Goal: Information Seeking & Learning: Check status

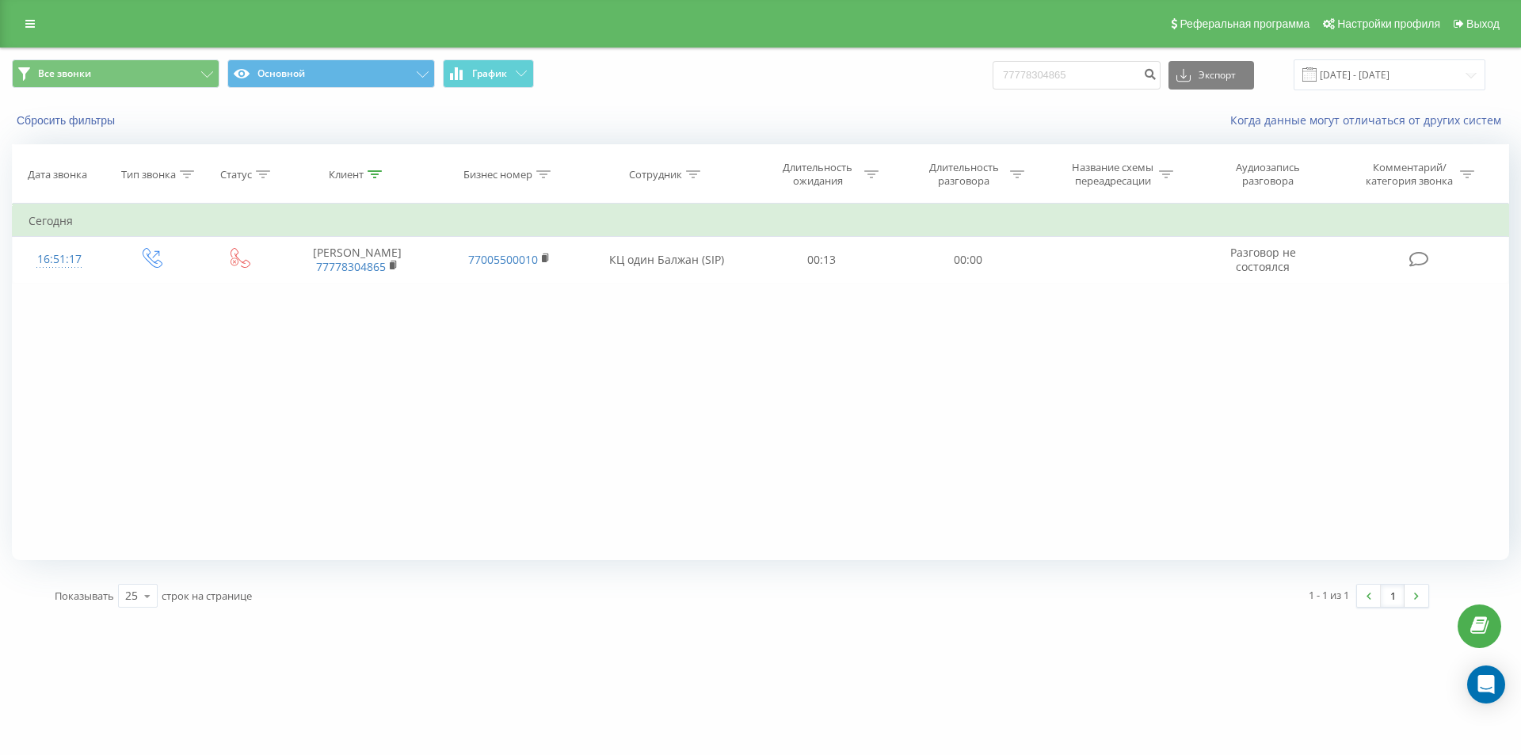
click at [45, 23] on div "Реферальная программа Настройки профиля Выход" at bounding box center [760, 24] width 1521 height 48
click at [40, 21] on link at bounding box center [30, 24] width 29 height 22
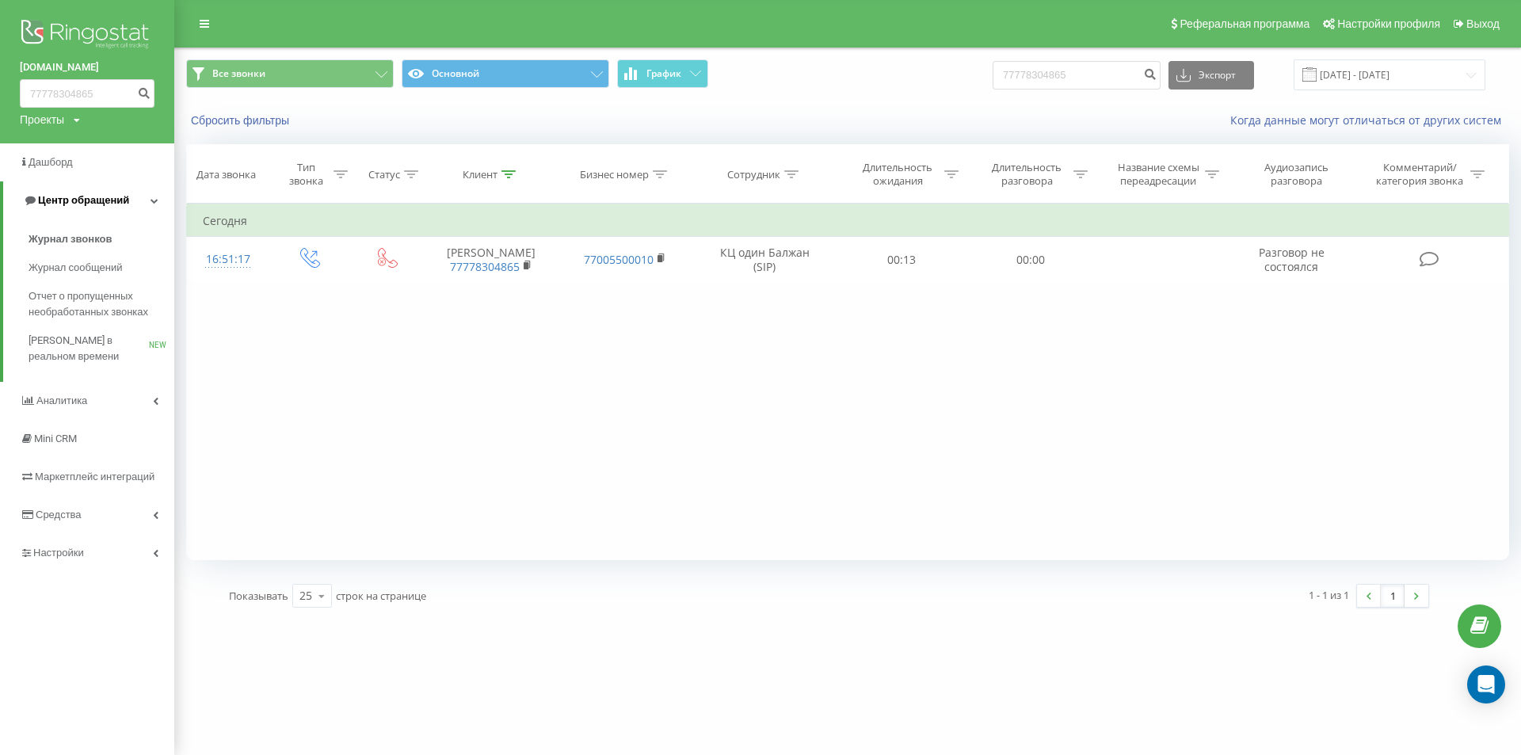
click at [80, 195] on span "Центр обращений" at bounding box center [83, 200] width 91 height 12
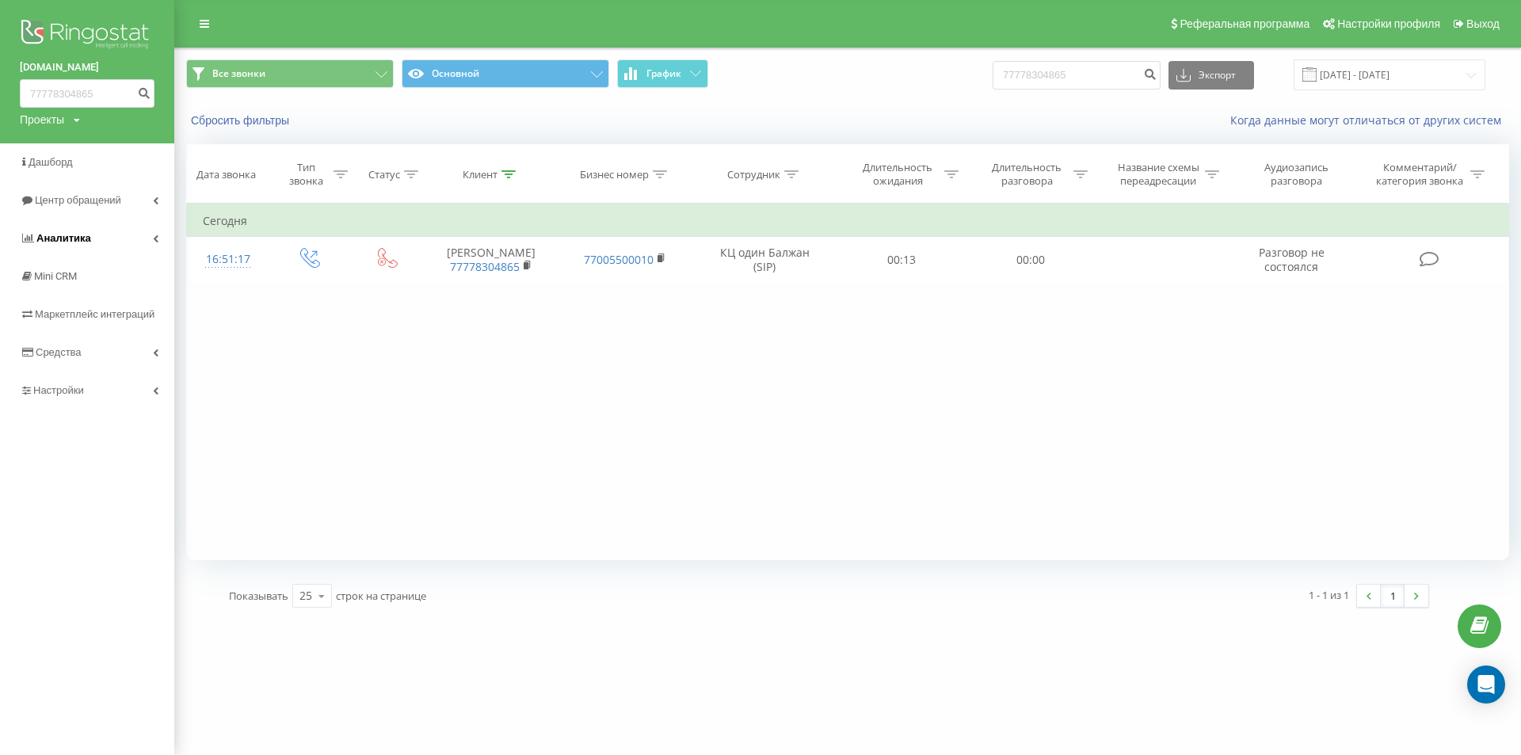
click at [84, 241] on span "Аналитика" at bounding box center [63, 238] width 55 height 12
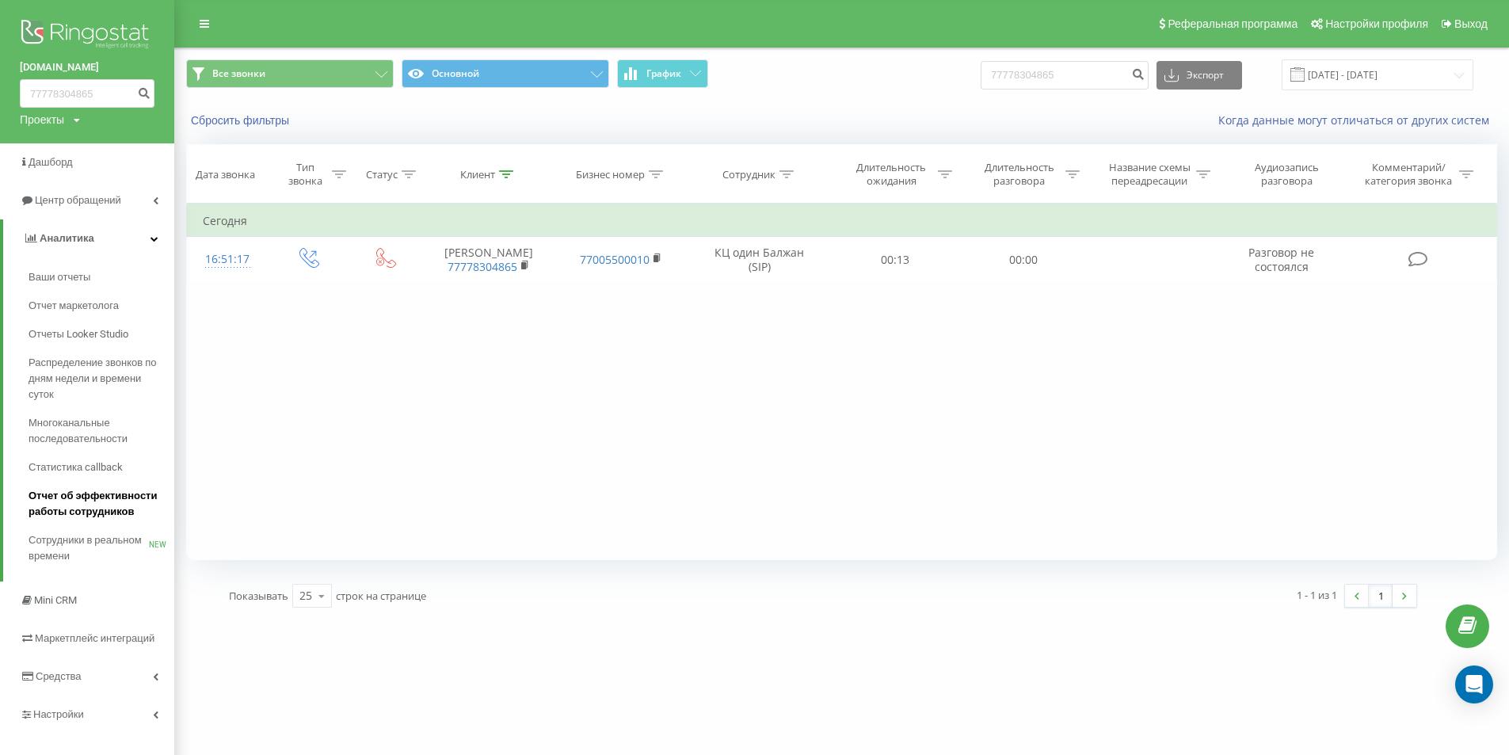
click at [101, 508] on span "Отчет об эффективности работы сотрудников" at bounding box center [98, 504] width 138 height 32
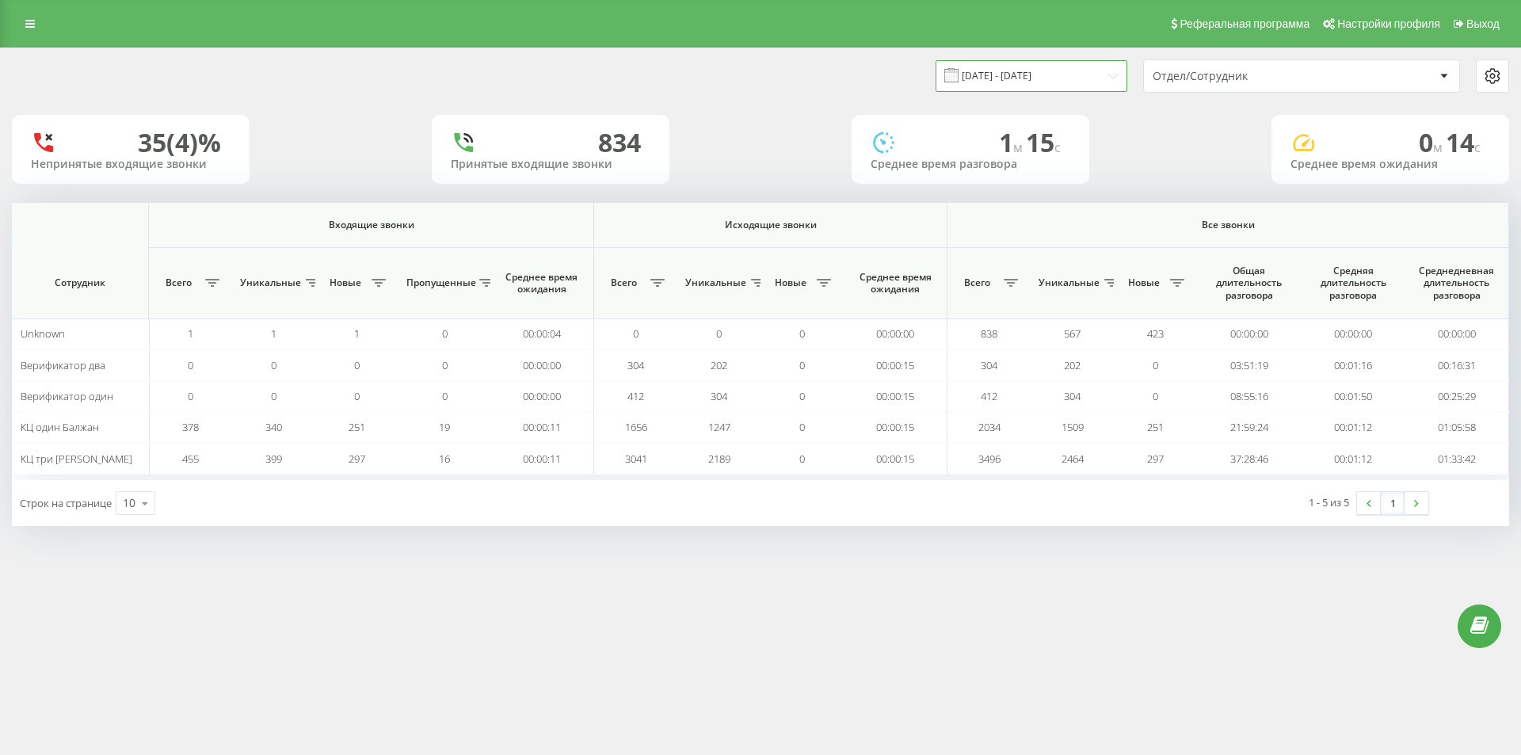
click at [1026, 85] on input "[DATE] - [DATE]" at bounding box center [1032, 75] width 192 height 31
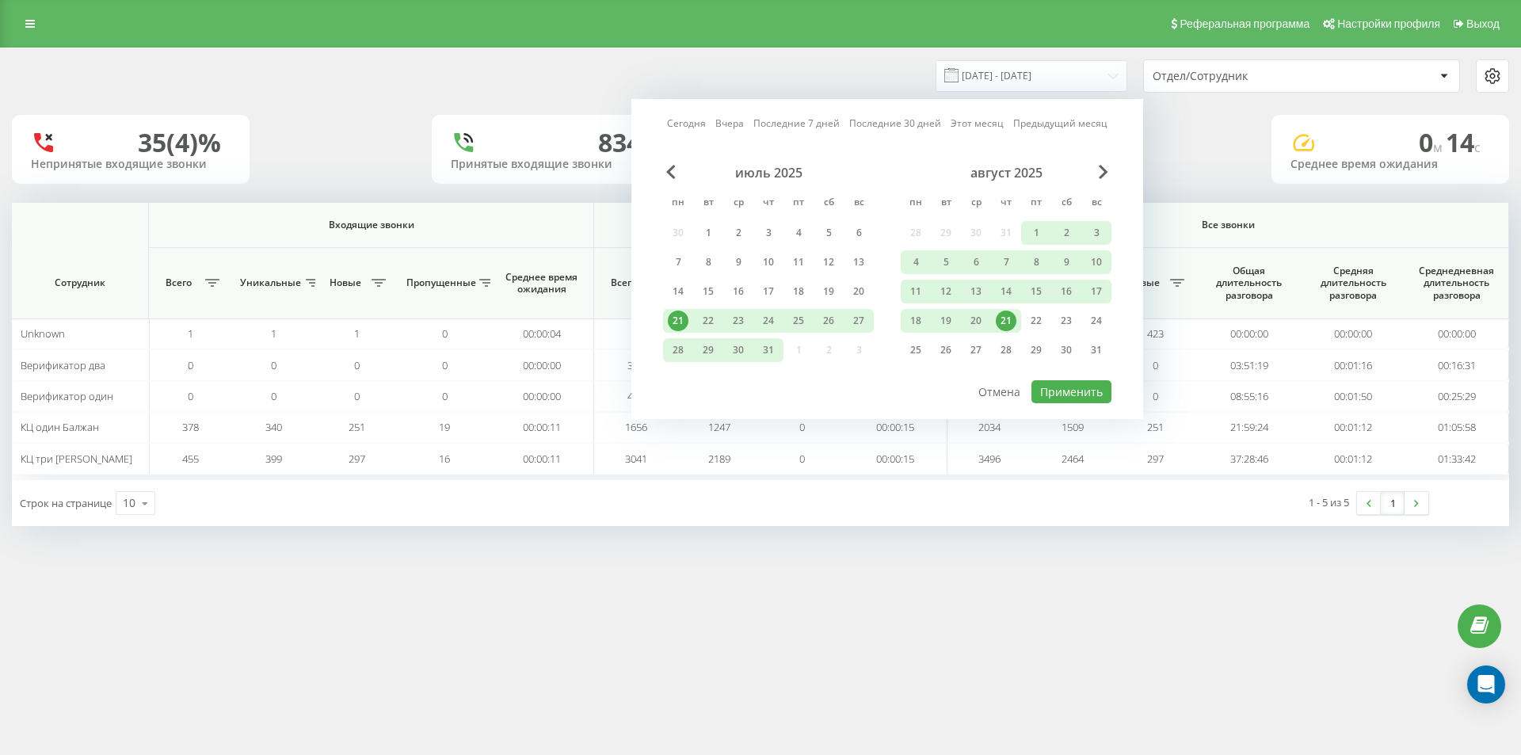
click at [1005, 319] on div "21" at bounding box center [1006, 321] width 21 height 21
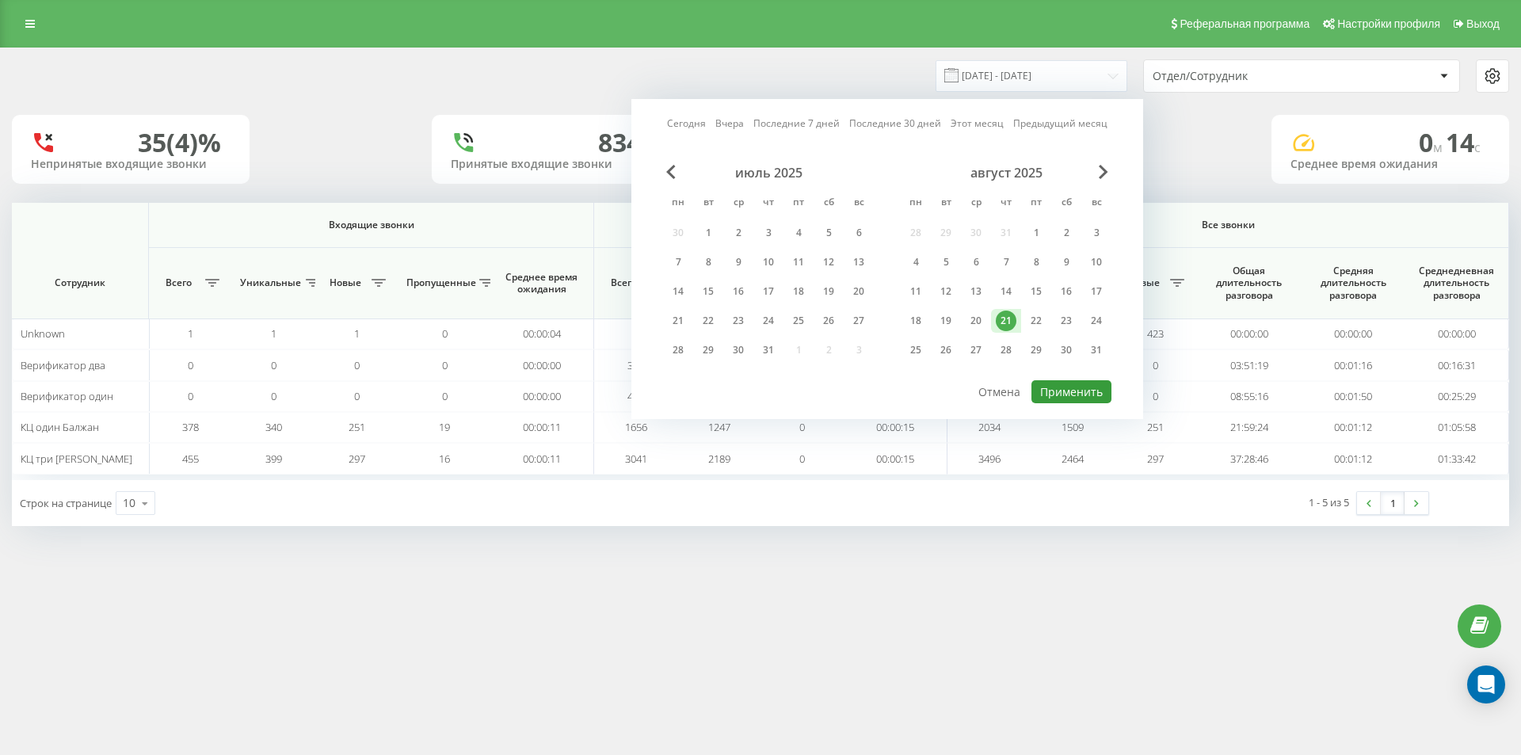
click at [1069, 397] on button "Применить" at bounding box center [1072, 391] width 80 height 23
type input "21.08.2025 - 21.08.2025"
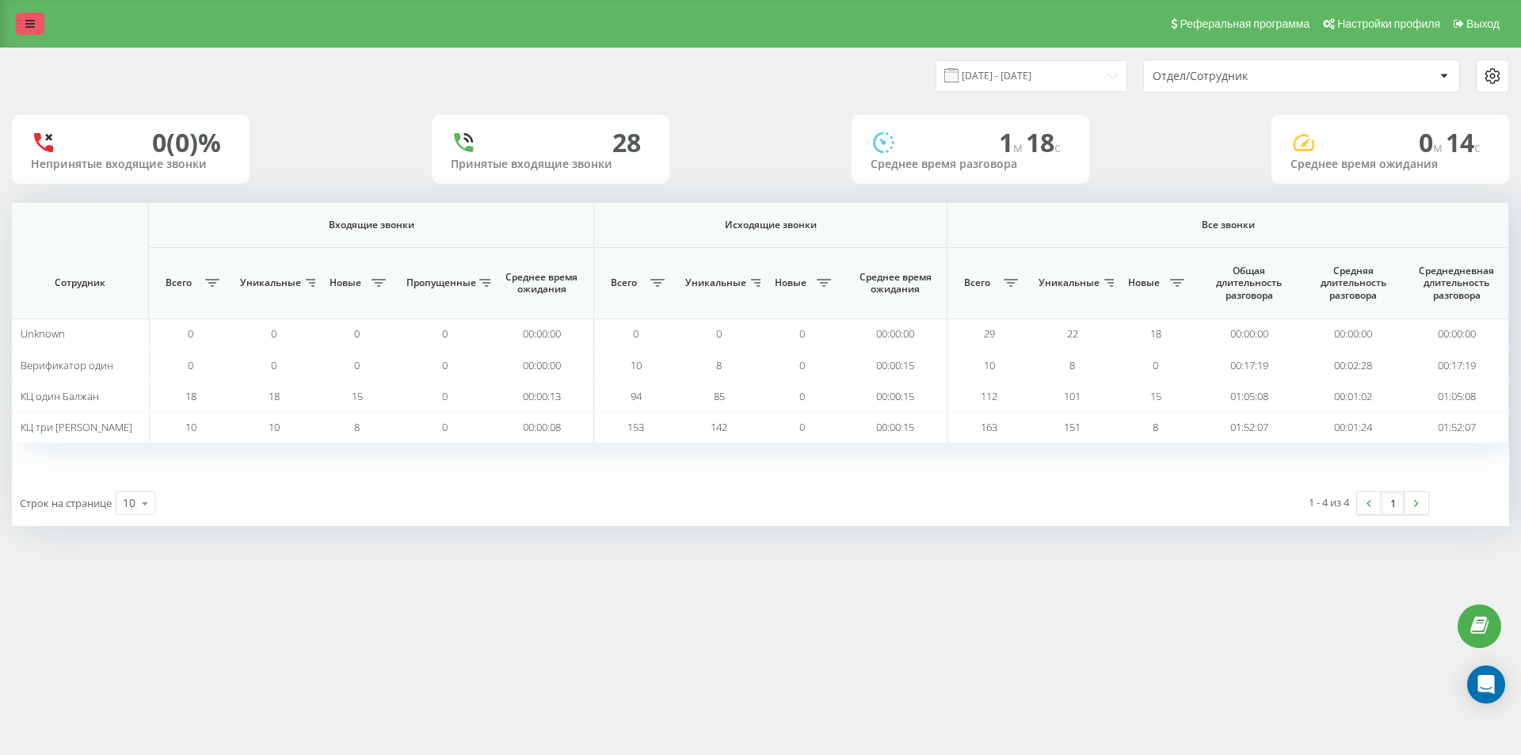
click at [36, 24] on link at bounding box center [30, 24] width 29 height 22
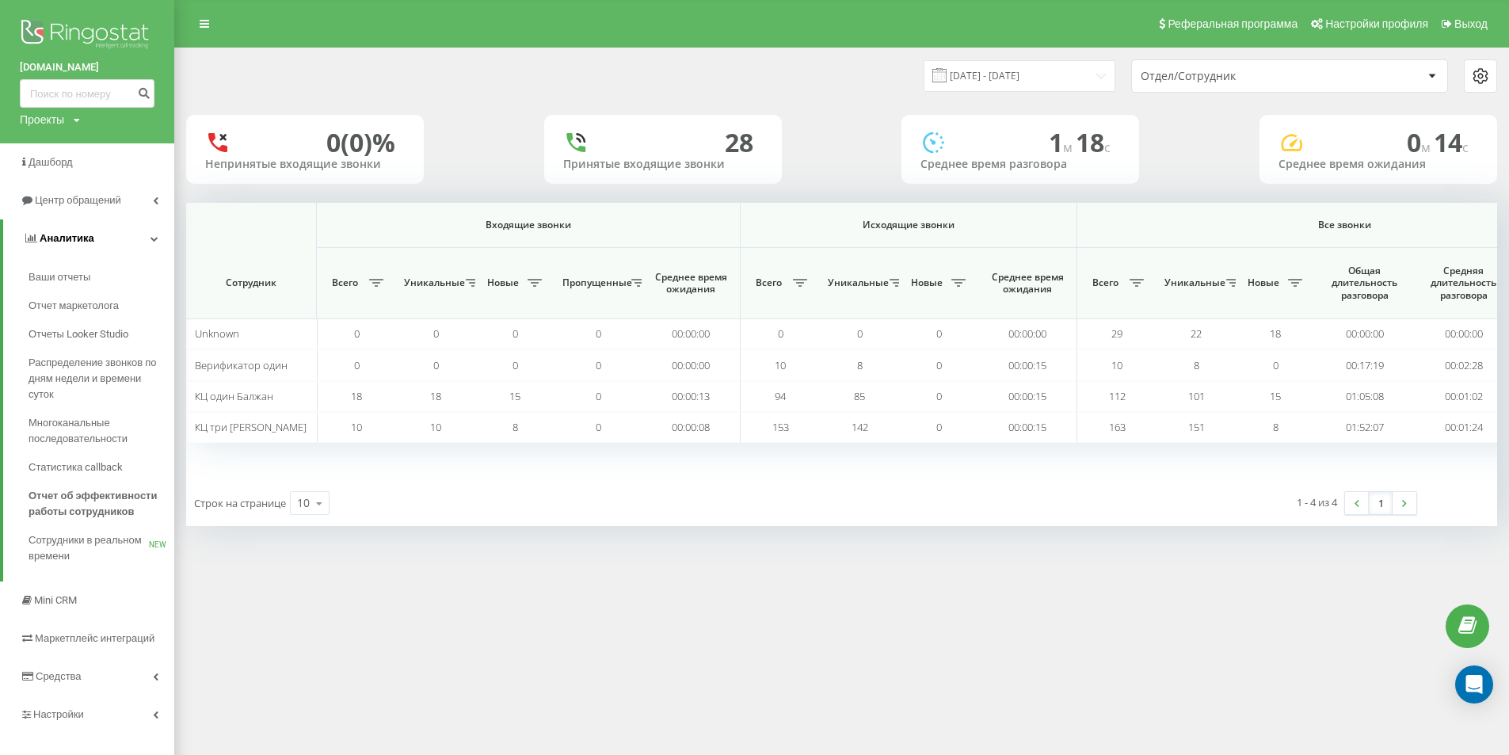
click at [91, 235] on span "Аналитика" at bounding box center [67, 238] width 55 height 12
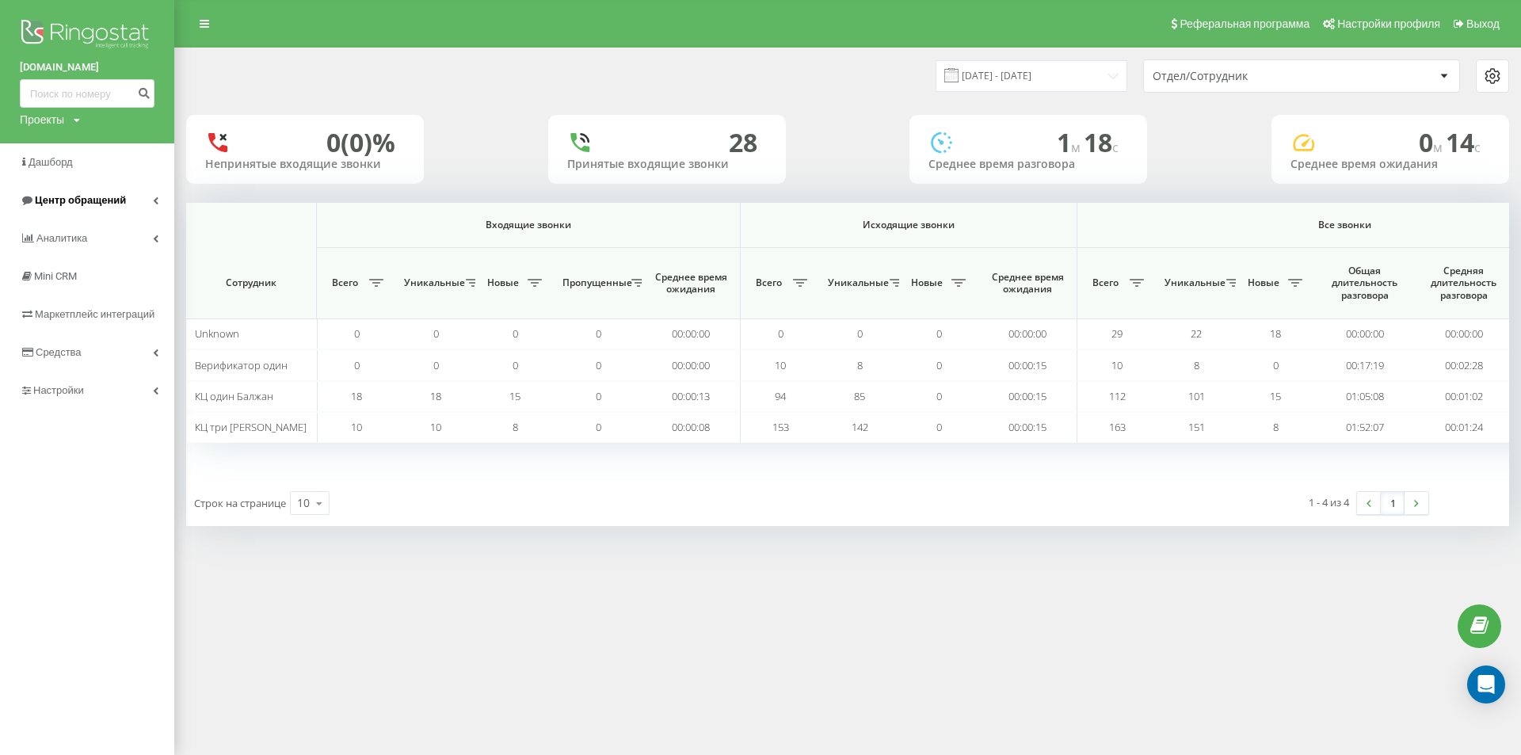
click at [96, 205] on span "Центр обращений" at bounding box center [80, 200] width 91 height 12
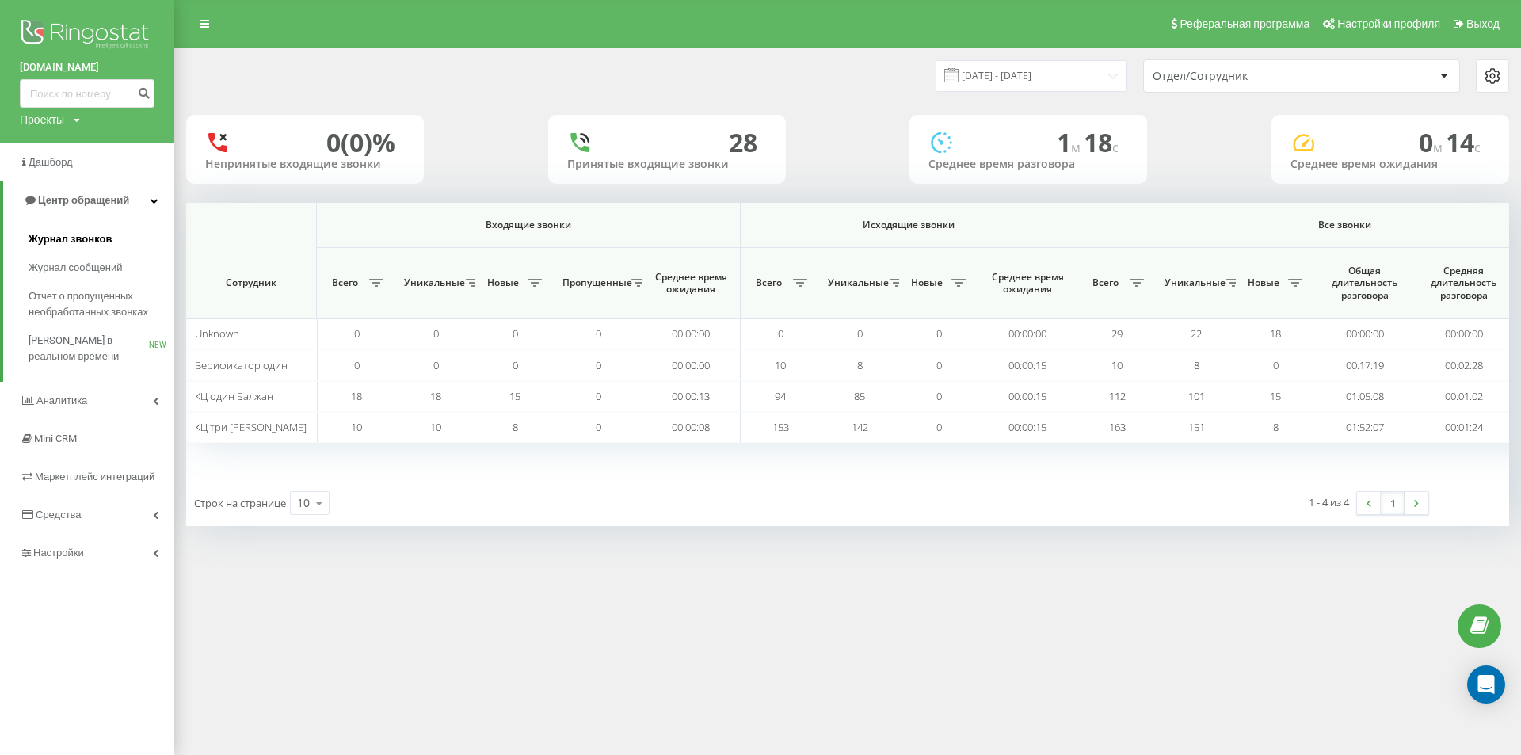
click at [90, 237] on span "Журнал звонков" at bounding box center [70, 239] width 83 height 16
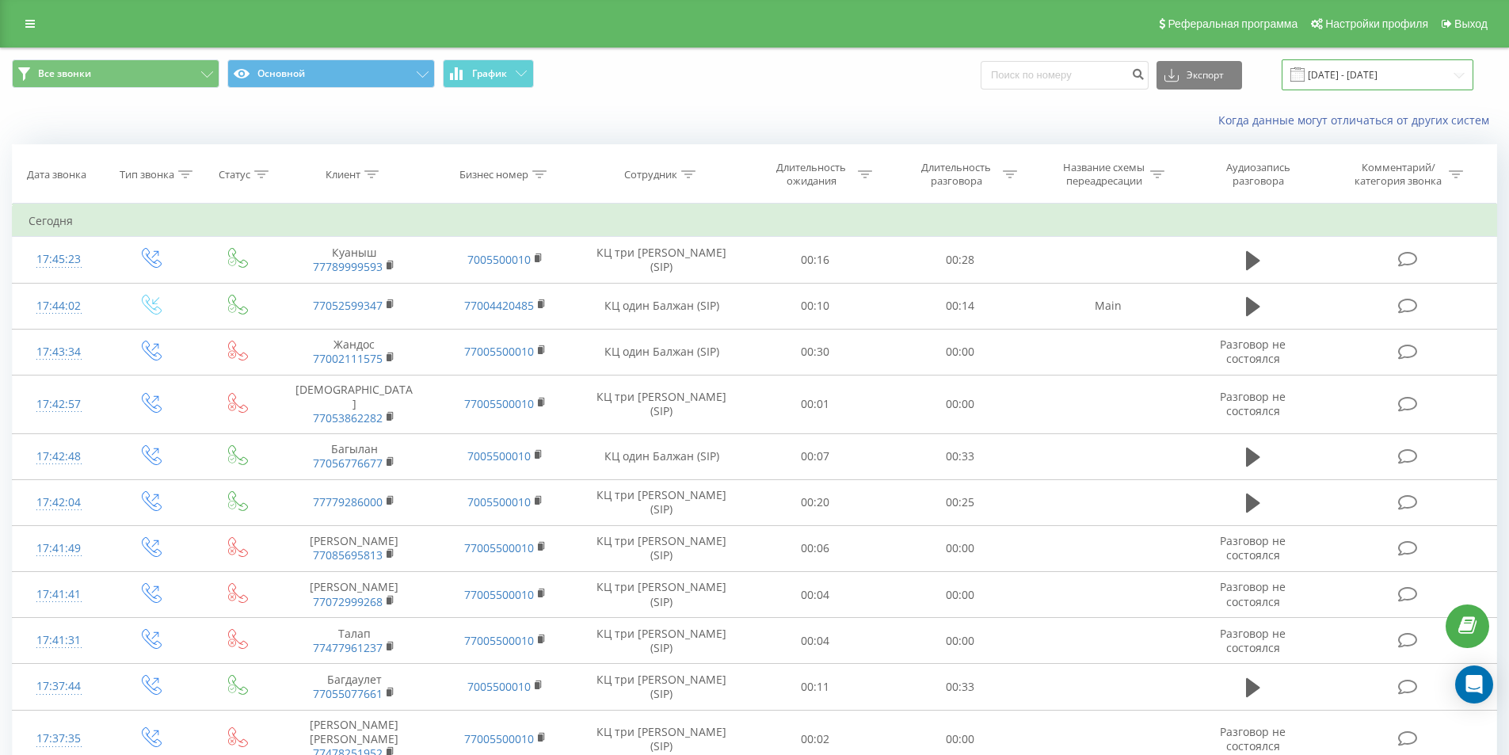
click at [1346, 69] on input "[DATE] - [DATE]" at bounding box center [1378, 74] width 192 height 31
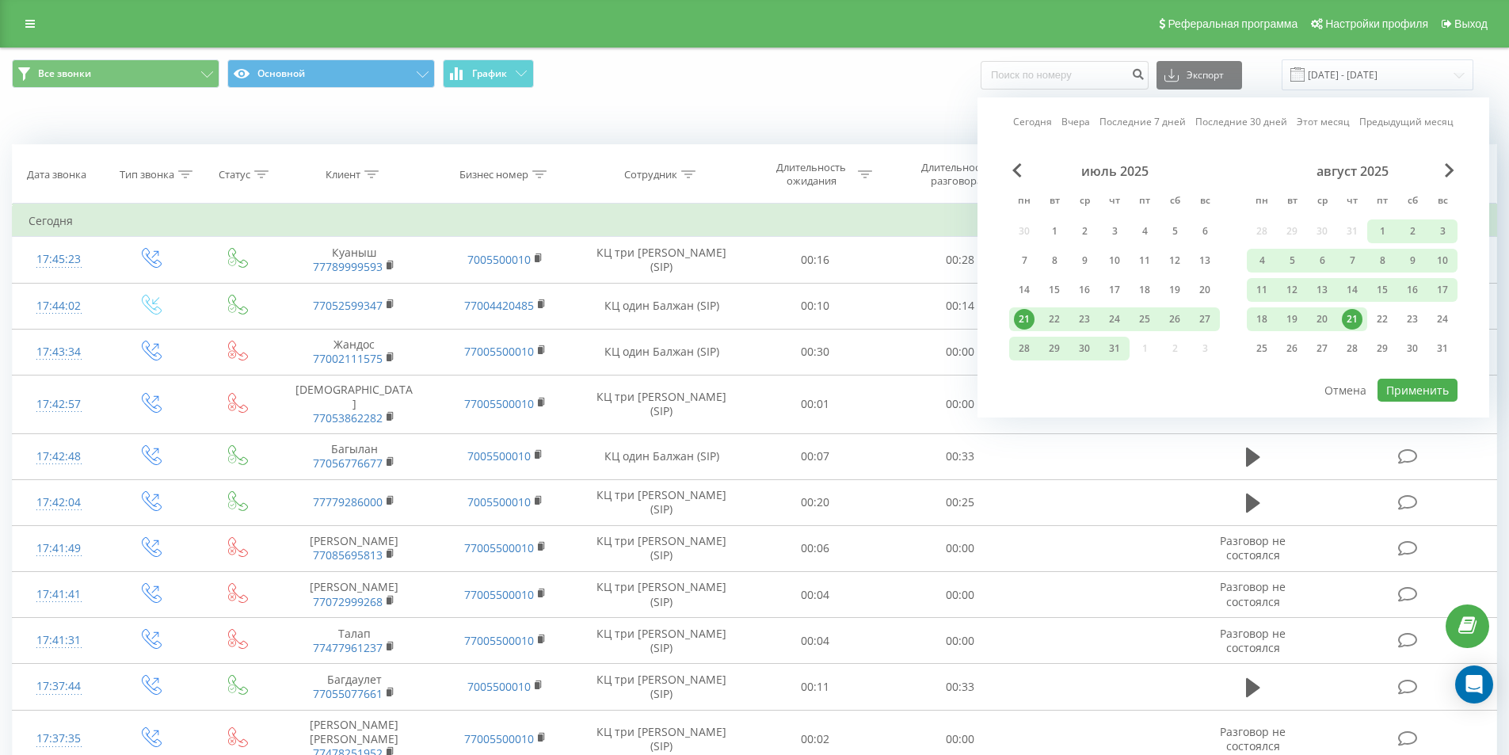
click at [1347, 316] on div "21" at bounding box center [1352, 319] width 21 height 21
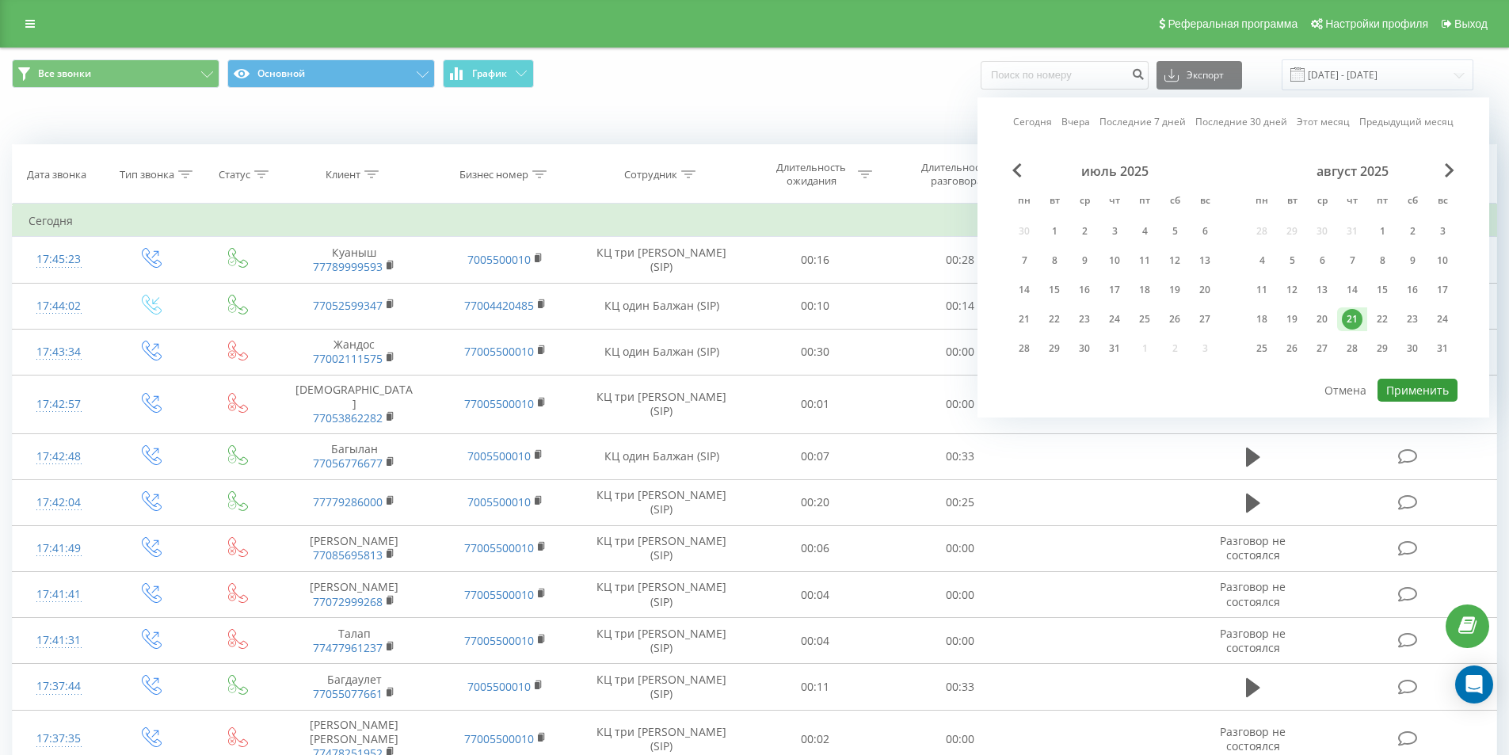
click at [1402, 397] on button "Применить" at bounding box center [1418, 390] width 80 height 23
type input "21.08.2025 - 21.08.2025"
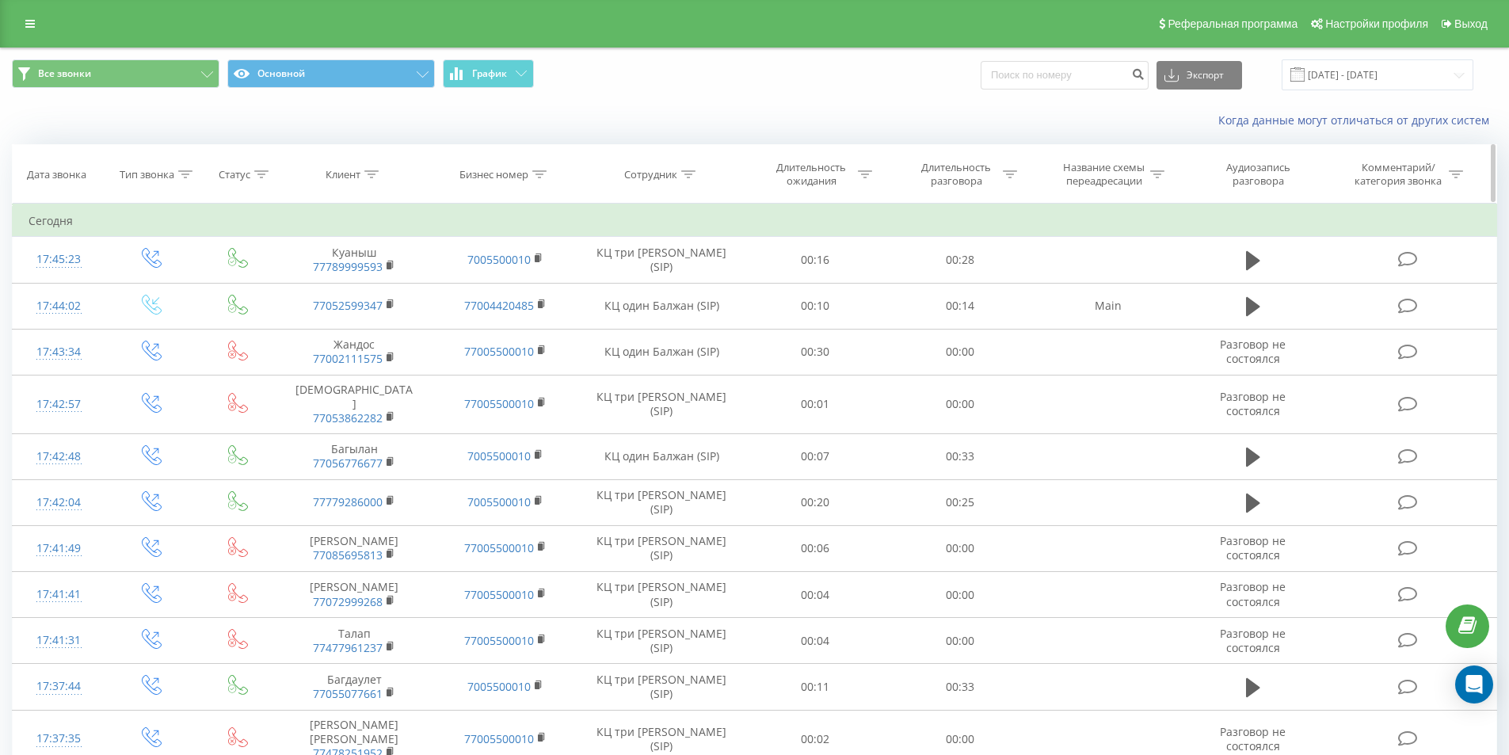
click at [691, 174] on icon at bounding box center [688, 174] width 14 height 8
click at [678, 275] on input "text" at bounding box center [661, 288] width 139 height 28
type input "КЦ один"
click at [687, 319] on span "OK" at bounding box center [695, 319] width 44 height 25
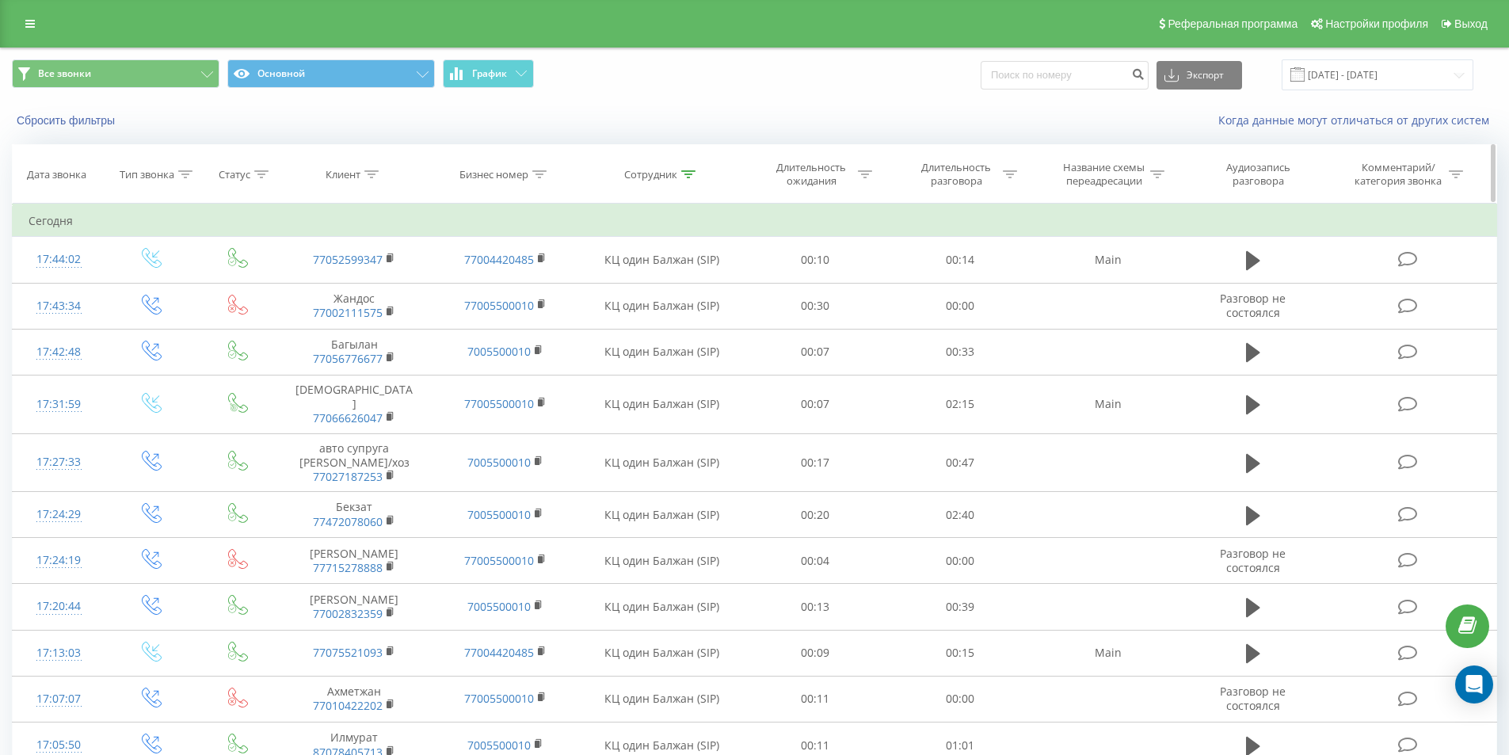
click at [1009, 170] on icon at bounding box center [1010, 174] width 14 height 8
click at [958, 279] on input "text" at bounding box center [960, 288] width 139 height 28
type input "00:20"
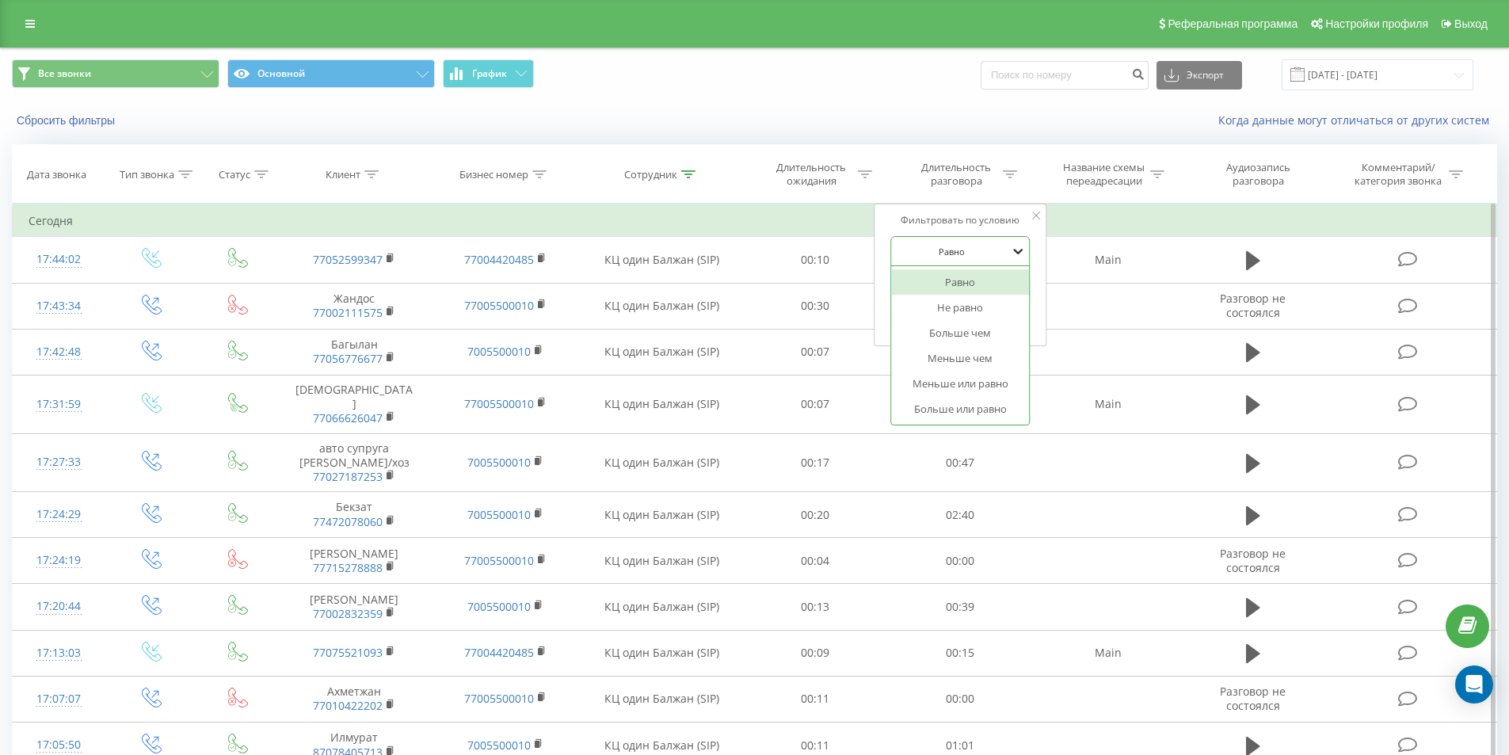
click at [1020, 249] on icon at bounding box center [1018, 251] width 16 height 16
click at [989, 402] on div "Больше или равно" at bounding box center [960, 408] width 138 height 25
click at [997, 321] on span "OK" at bounding box center [994, 319] width 44 height 25
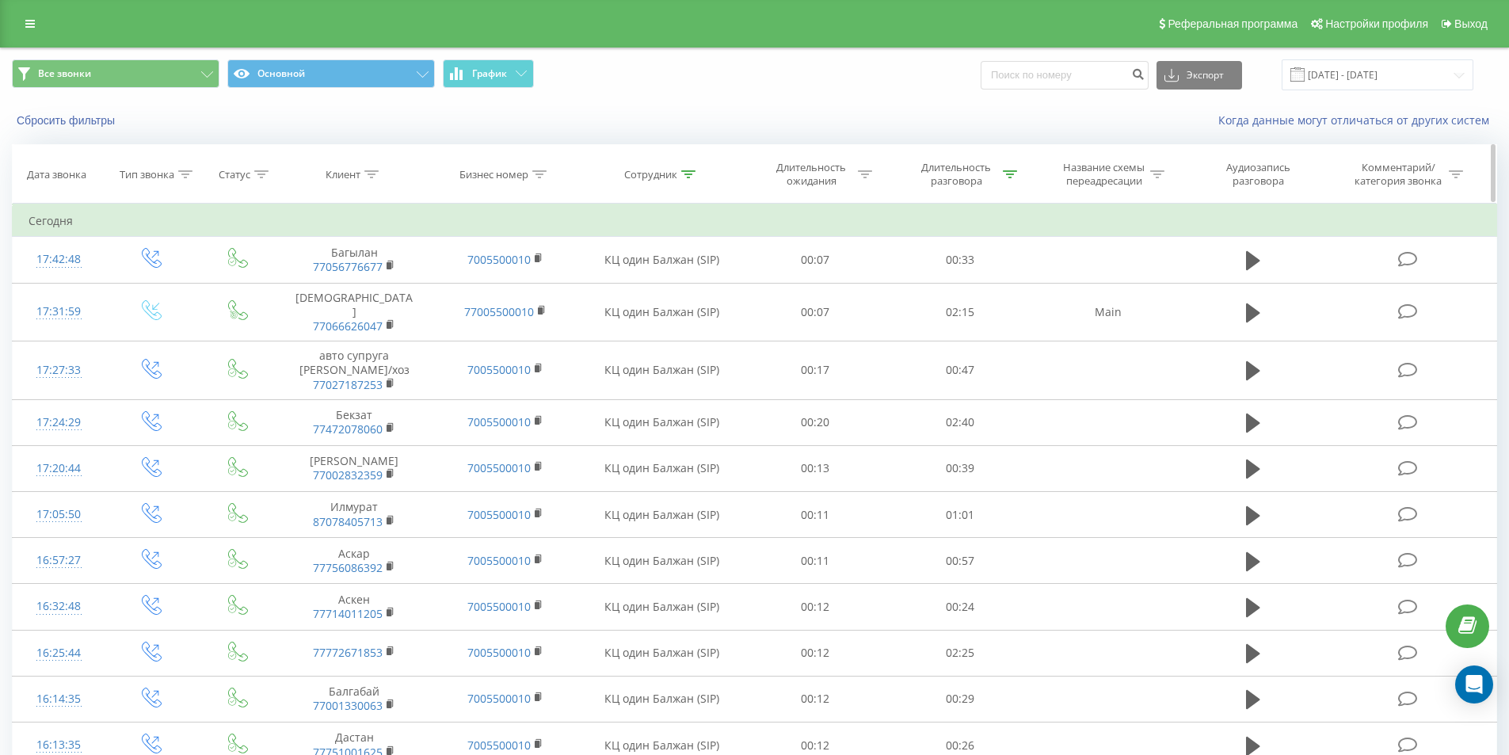
click at [682, 176] on icon at bounding box center [688, 174] width 14 height 8
drag, startPoint x: 662, startPoint y: 285, endPoint x: 612, endPoint y: 284, distance: 49.1
click at [612, 284] on input "КЦ один" at bounding box center [661, 288] width 139 height 28
type input "КЦ три"
click at [700, 330] on span "OK" at bounding box center [695, 319] width 44 height 25
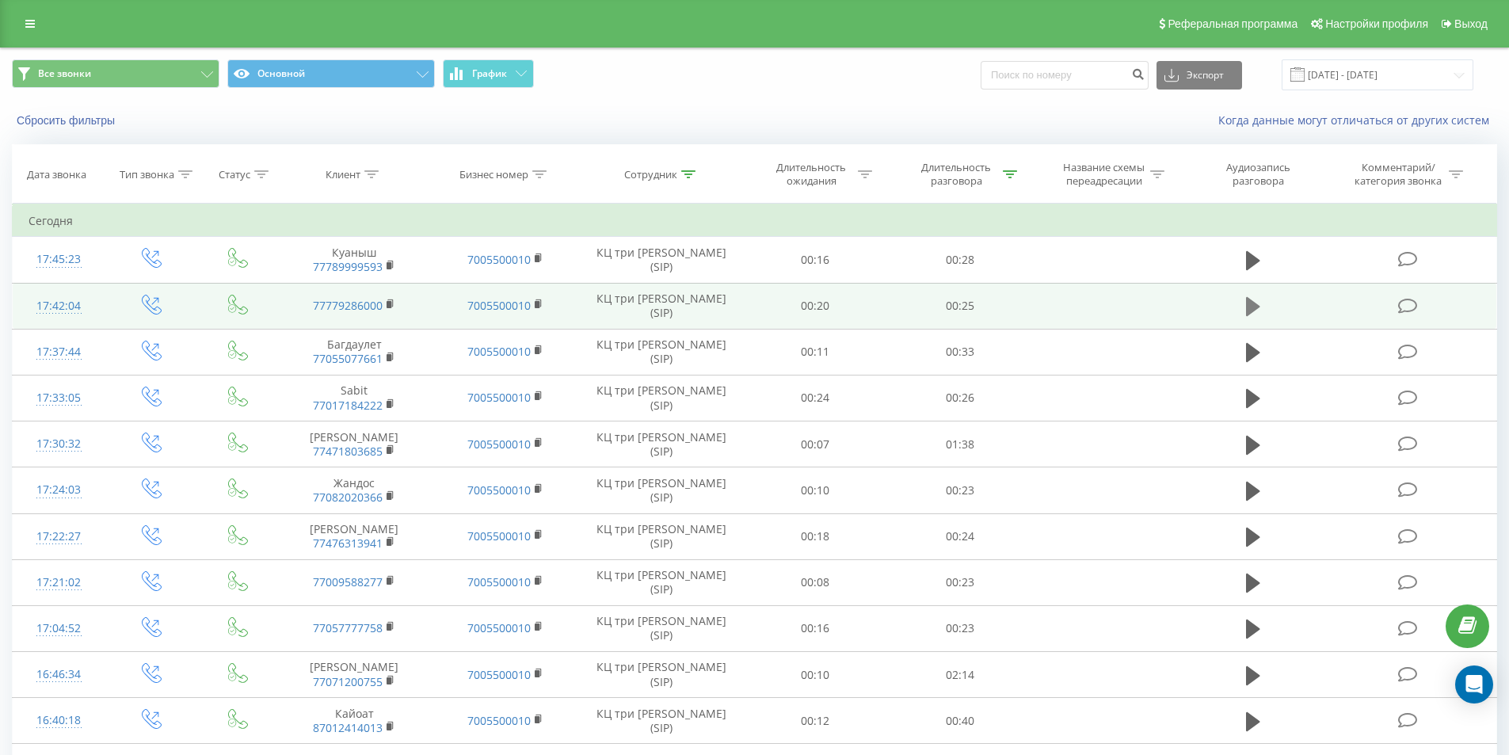
click at [1249, 306] on icon at bounding box center [1253, 306] width 14 height 19
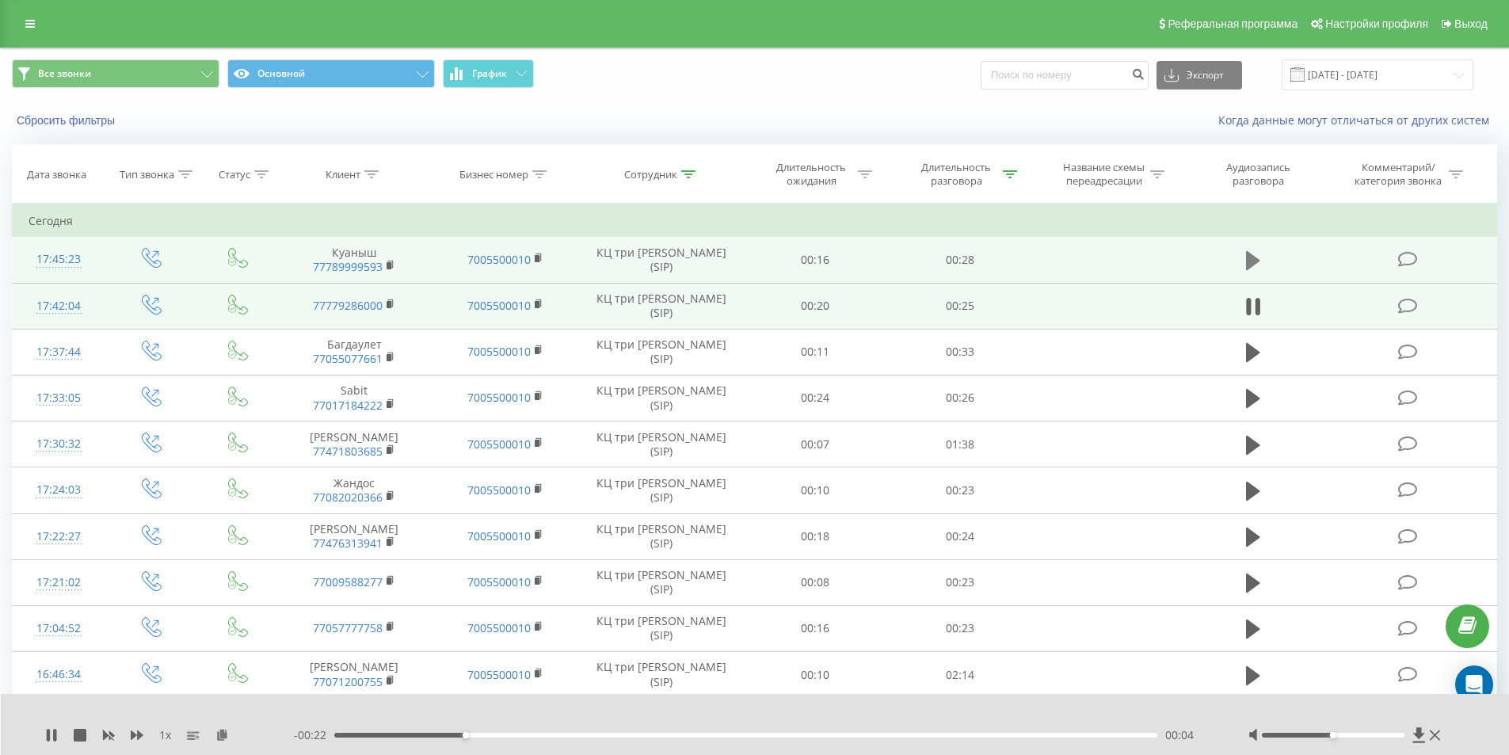
click at [1249, 261] on icon at bounding box center [1253, 260] width 14 height 19
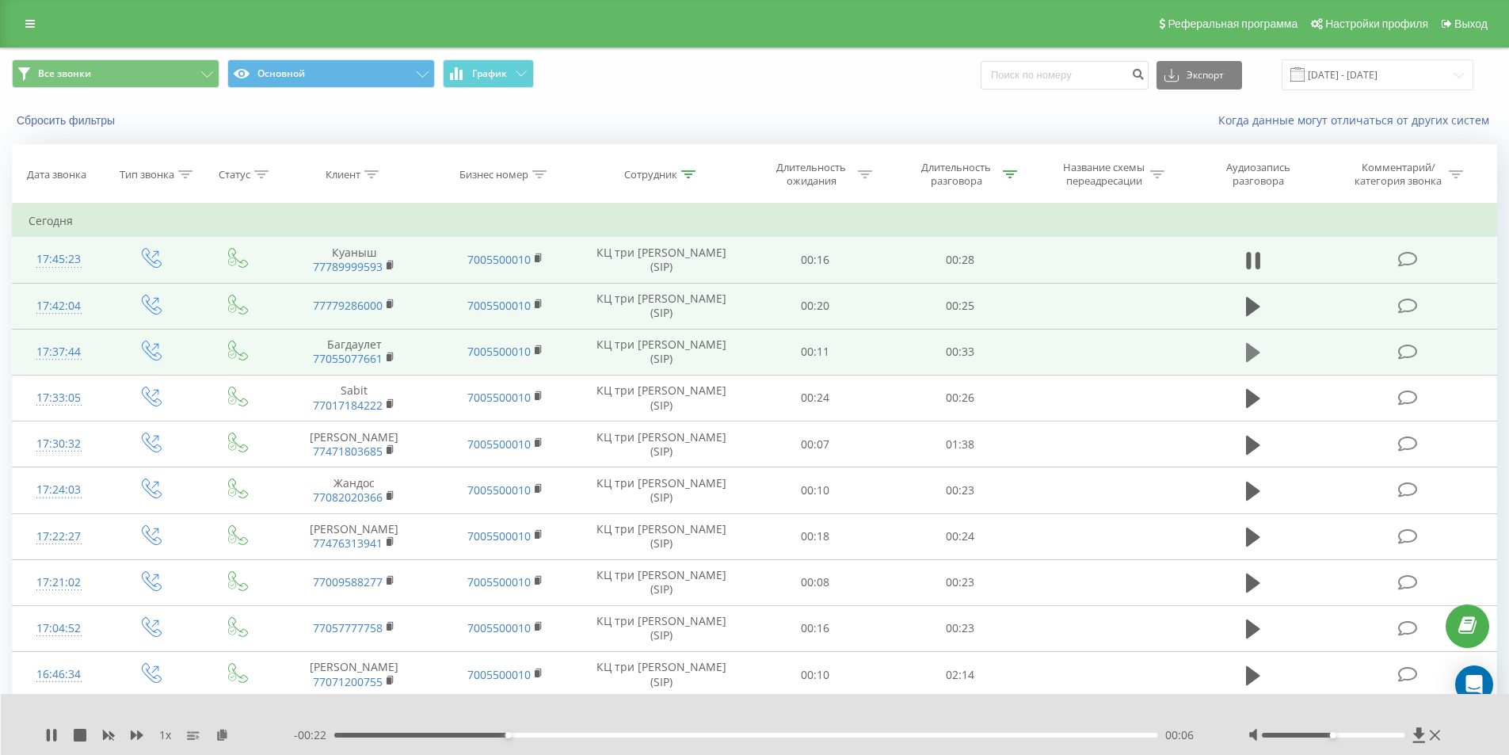
click at [1253, 353] on icon at bounding box center [1253, 352] width 14 height 19
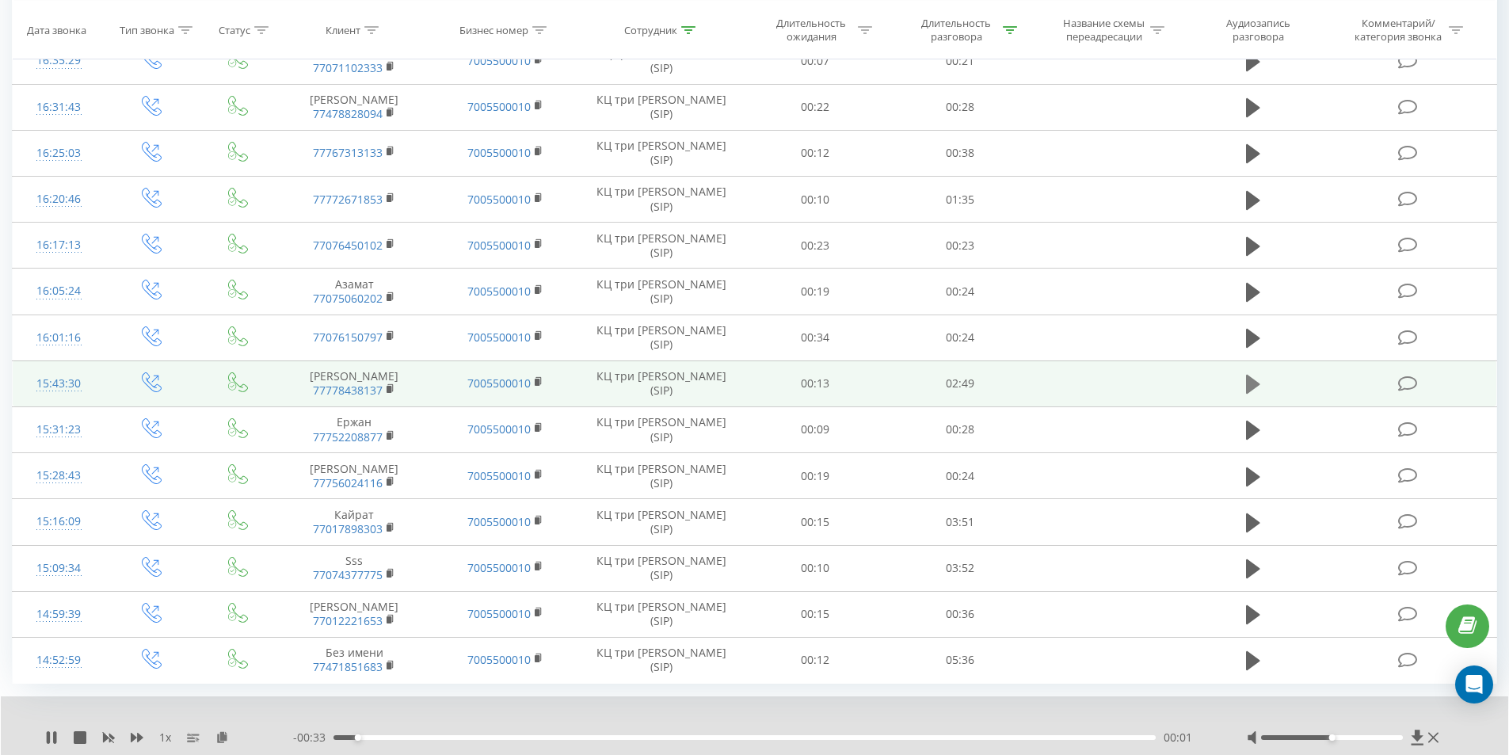
click at [1253, 394] on icon at bounding box center [1253, 384] width 14 height 19
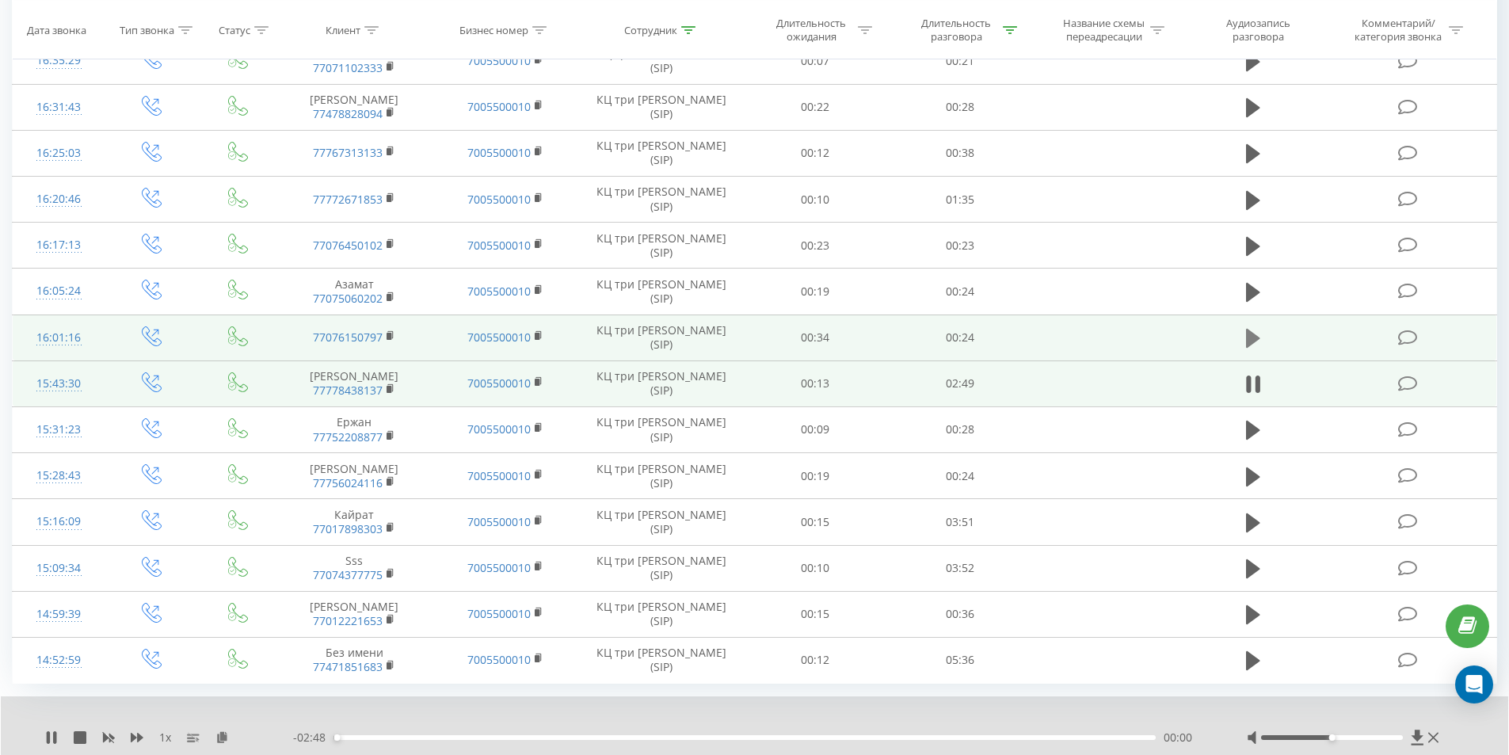
click at [1252, 348] on icon at bounding box center [1253, 338] width 14 height 19
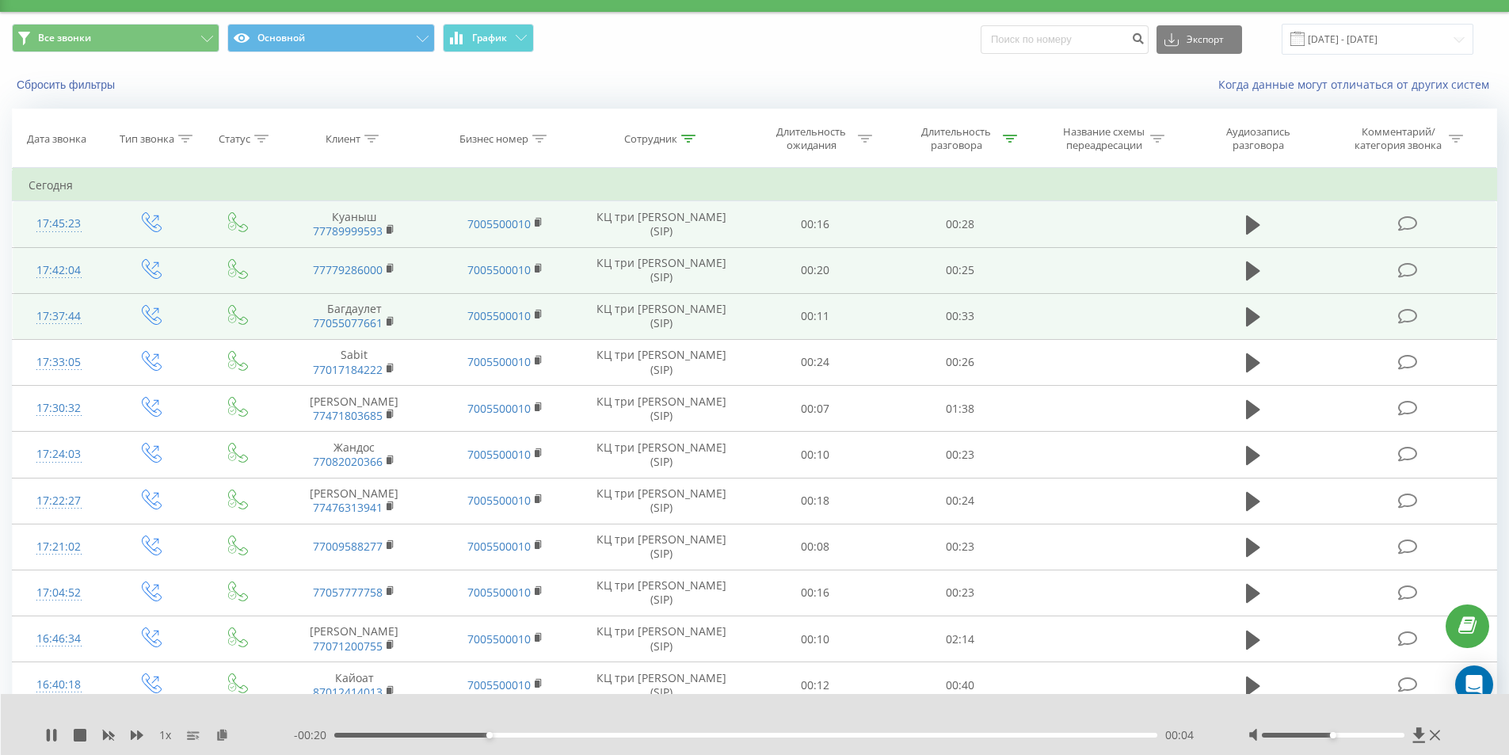
scroll to position [0, 0]
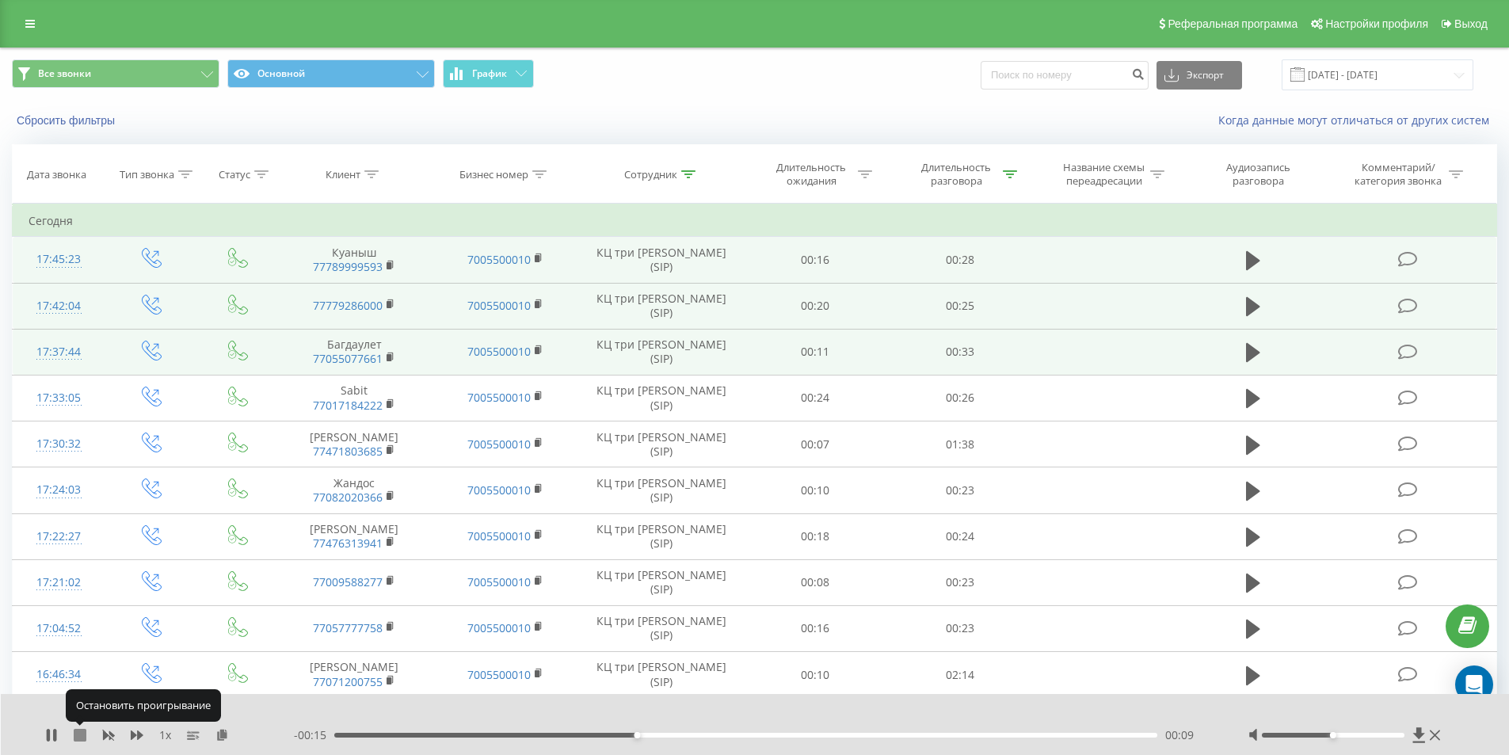
click at [82, 739] on icon at bounding box center [80, 735] width 13 height 13
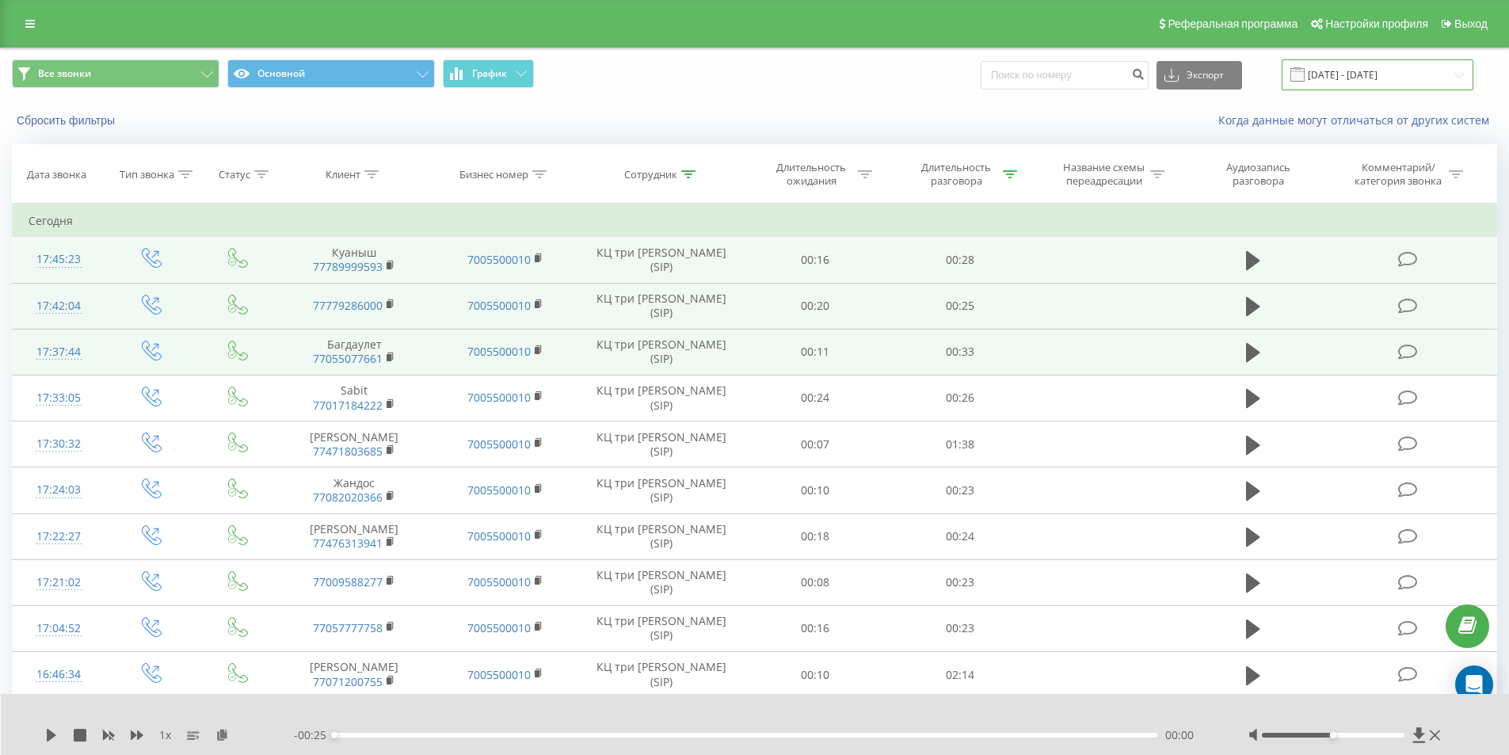
click at [1333, 77] on input "21.08.2025 - 21.08.2025" at bounding box center [1378, 74] width 192 height 31
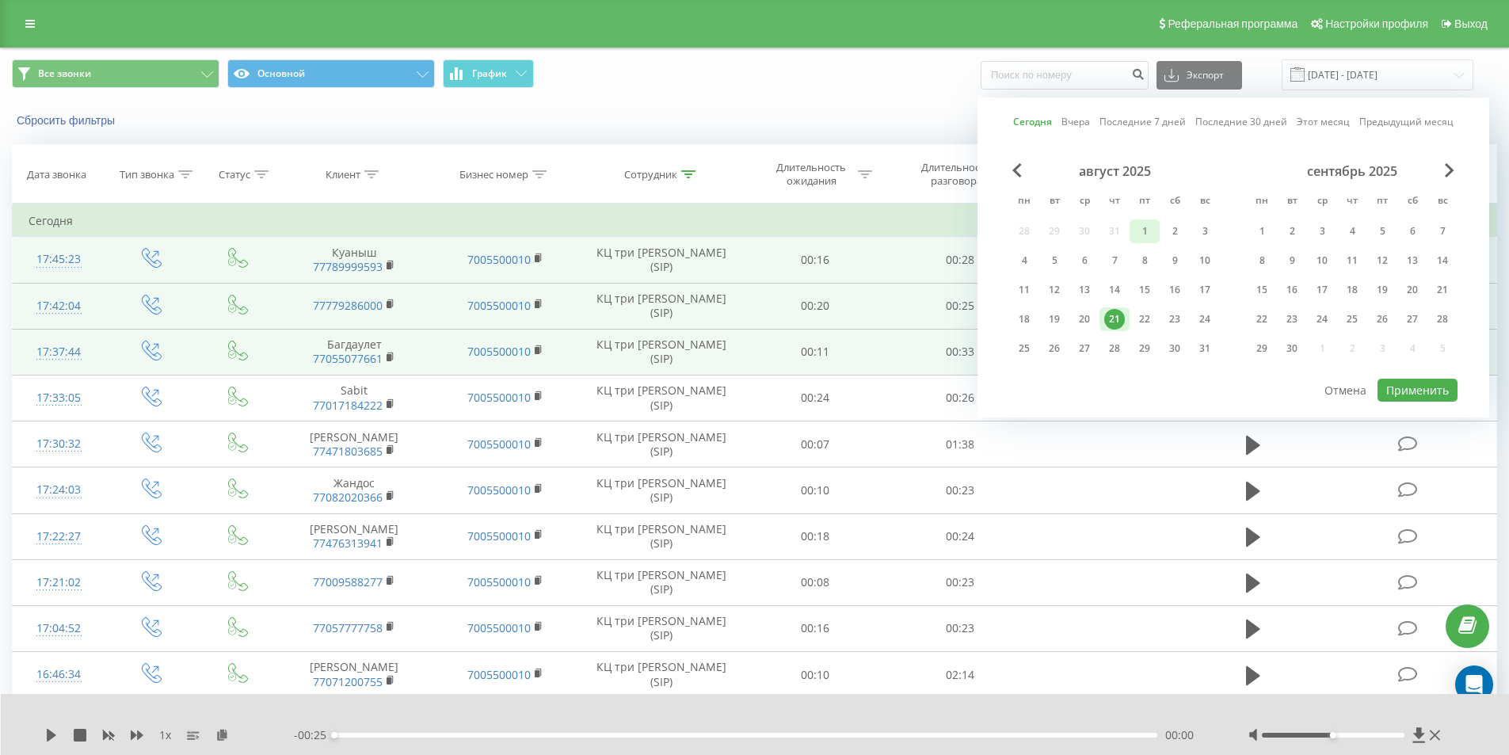
click at [1141, 228] on div "1" at bounding box center [1145, 231] width 21 height 21
drag, startPoint x: 1107, startPoint y: 318, endPoint x: 1121, endPoint y: 319, distance: 14.3
click at [1107, 319] on div "21" at bounding box center [1114, 319] width 21 height 21
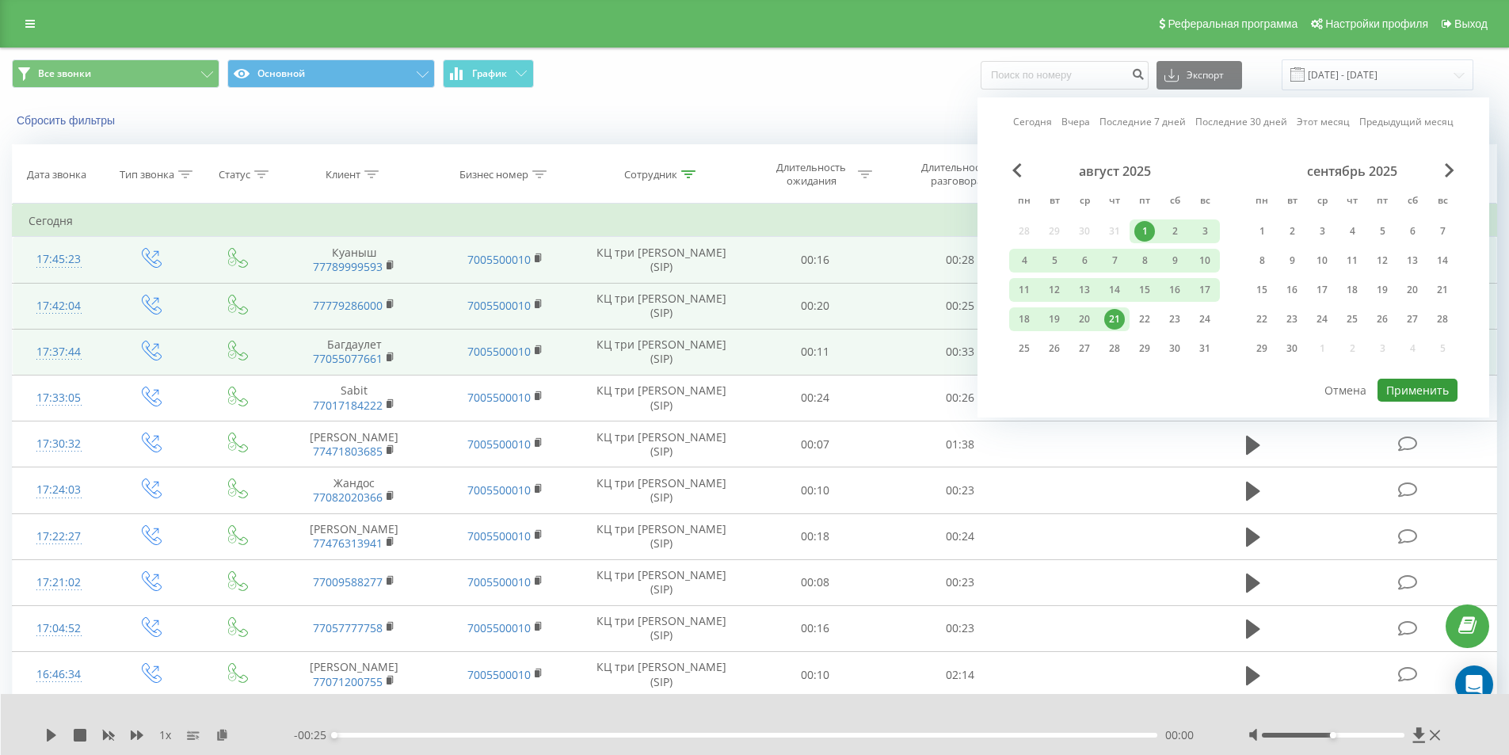
click at [1401, 383] on button "Применить" at bounding box center [1418, 390] width 80 height 23
type input "[DATE] - [DATE]"
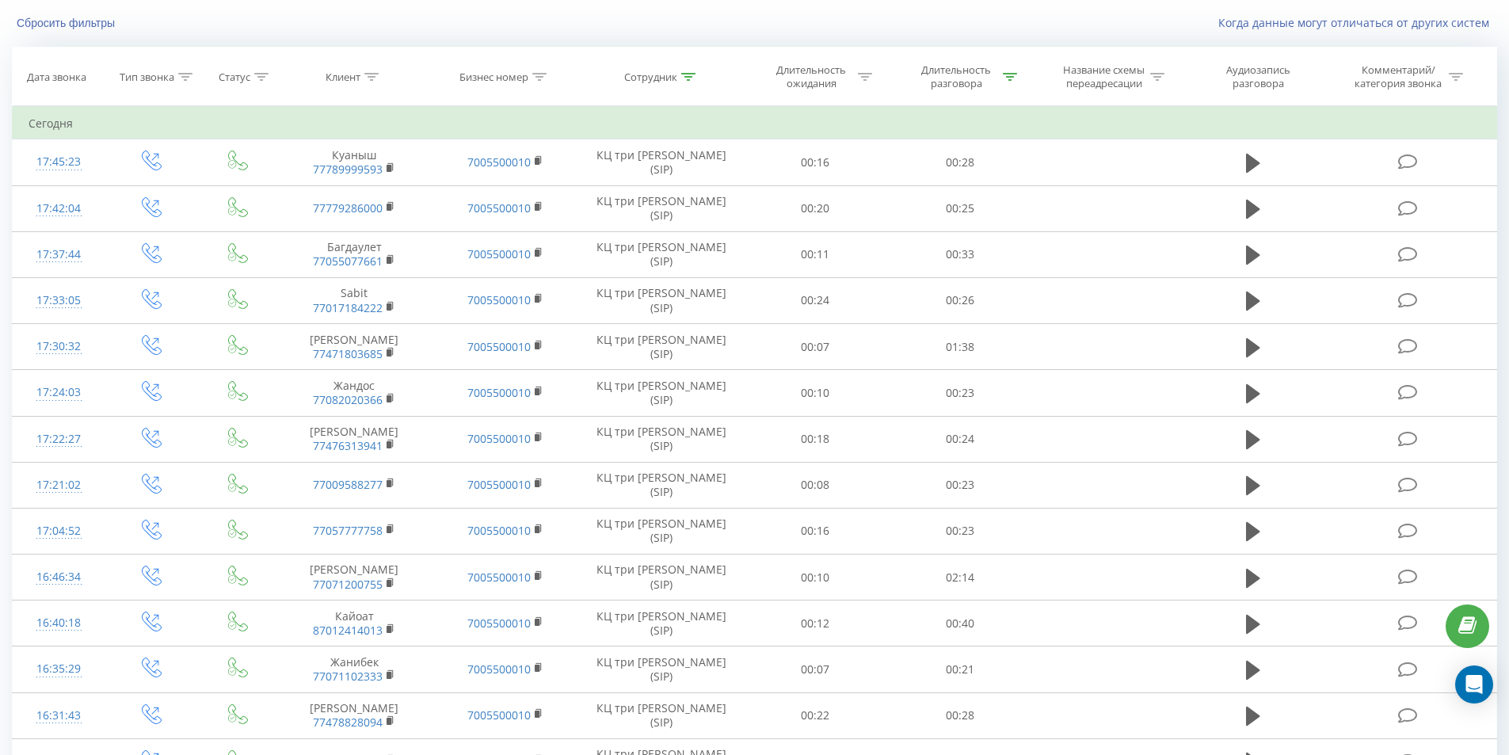
scroll to position [8, 0]
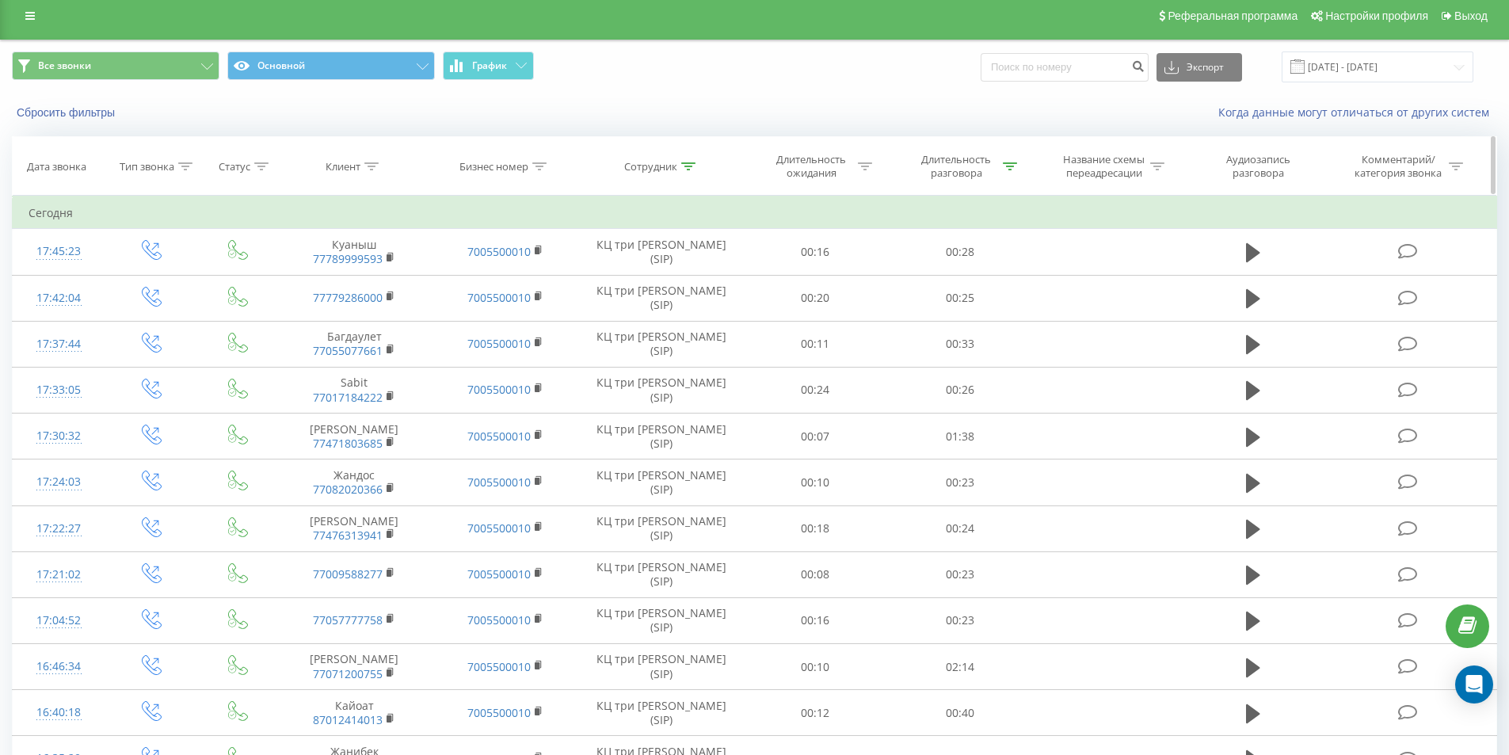
click at [689, 166] on icon at bounding box center [688, 166] width 14 height 8
drag, startPoint x: 631, startPoint y: 285, endPoint x: 611, endPoint y: 284, distance: 19.8
click at [611, 284] on input "КЦ три" at bounding box center [661, 280] width 139 height 28
type input "КЦ один"
click at [700, 314] on span "OK" at bounding box center [695, 311] width 44 height 25
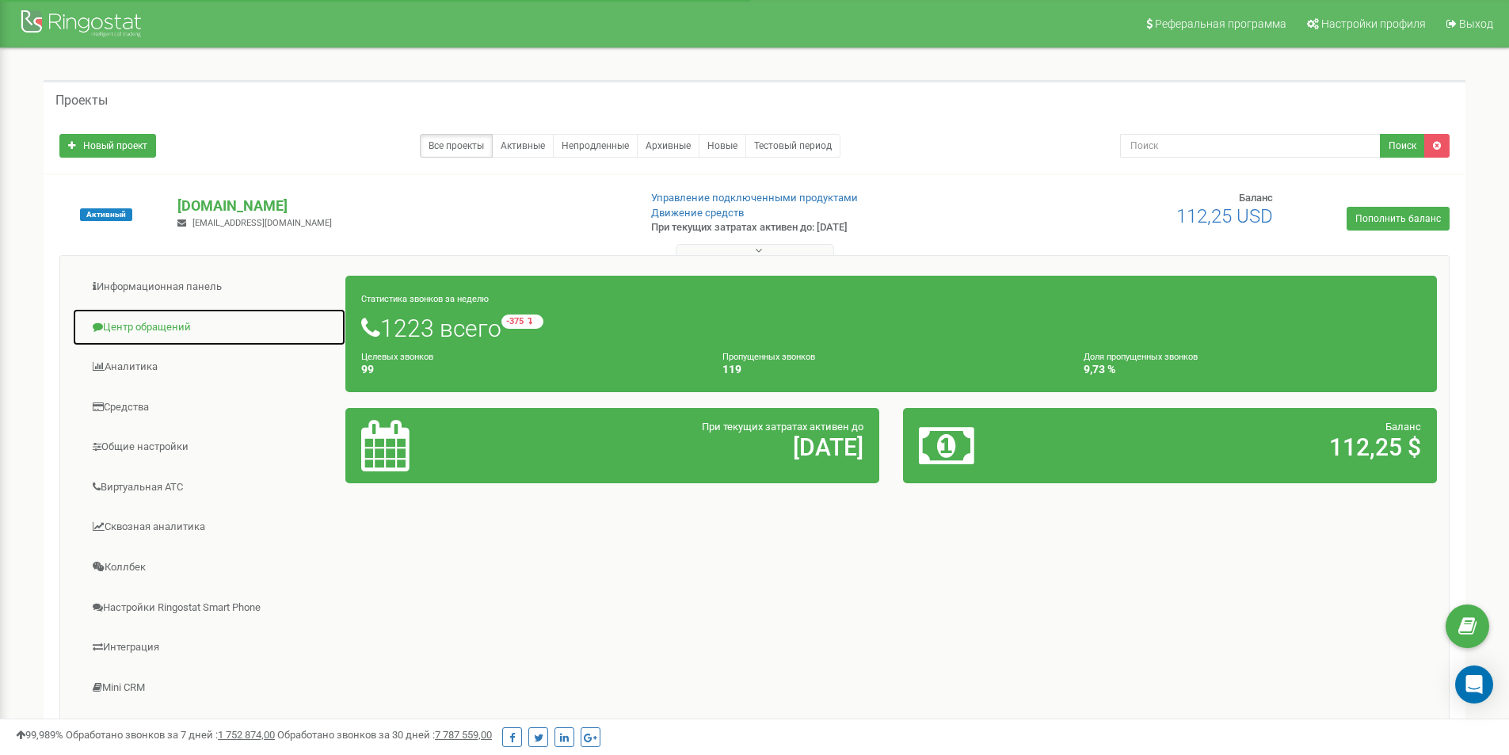
click at [154, 336] on link "Центр обращений" at bounding box center [209, 327] width 274 height 39
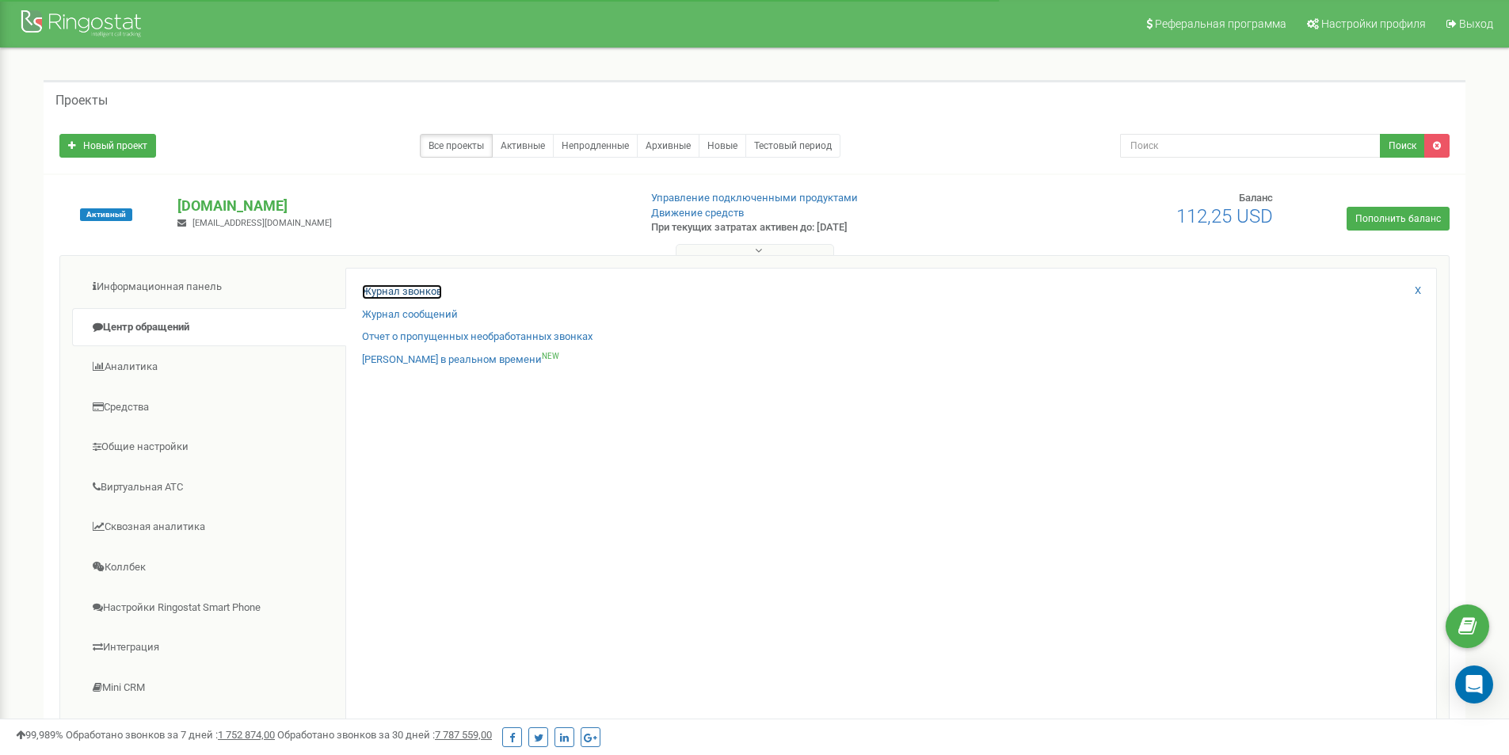
click at [436, 292] on link "Журнал звонков" at bounding box center [402, 291] width 80 height 15
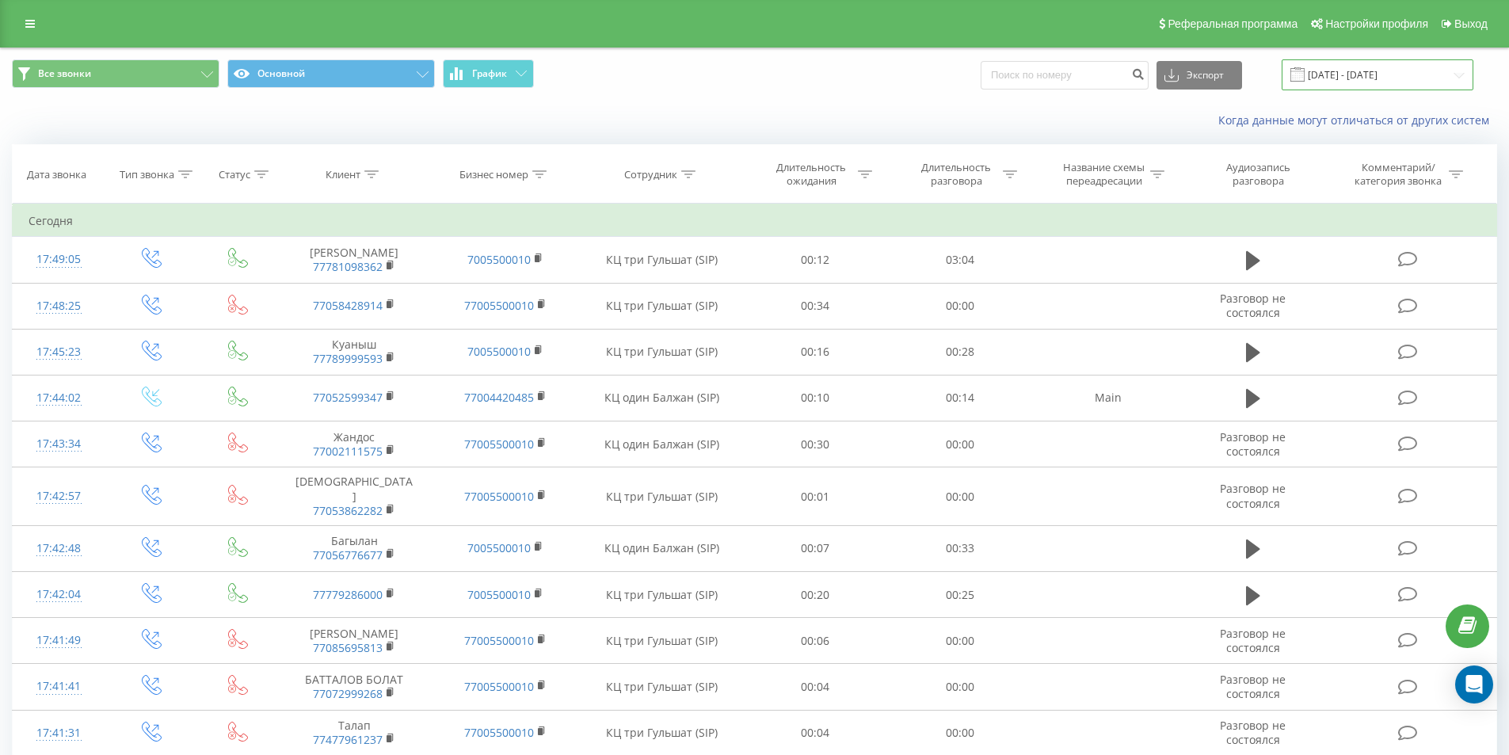
click at [1375, 71] on input "[DATE] - [DATE]" at bounding box center [1378, 74] width 192 height 31
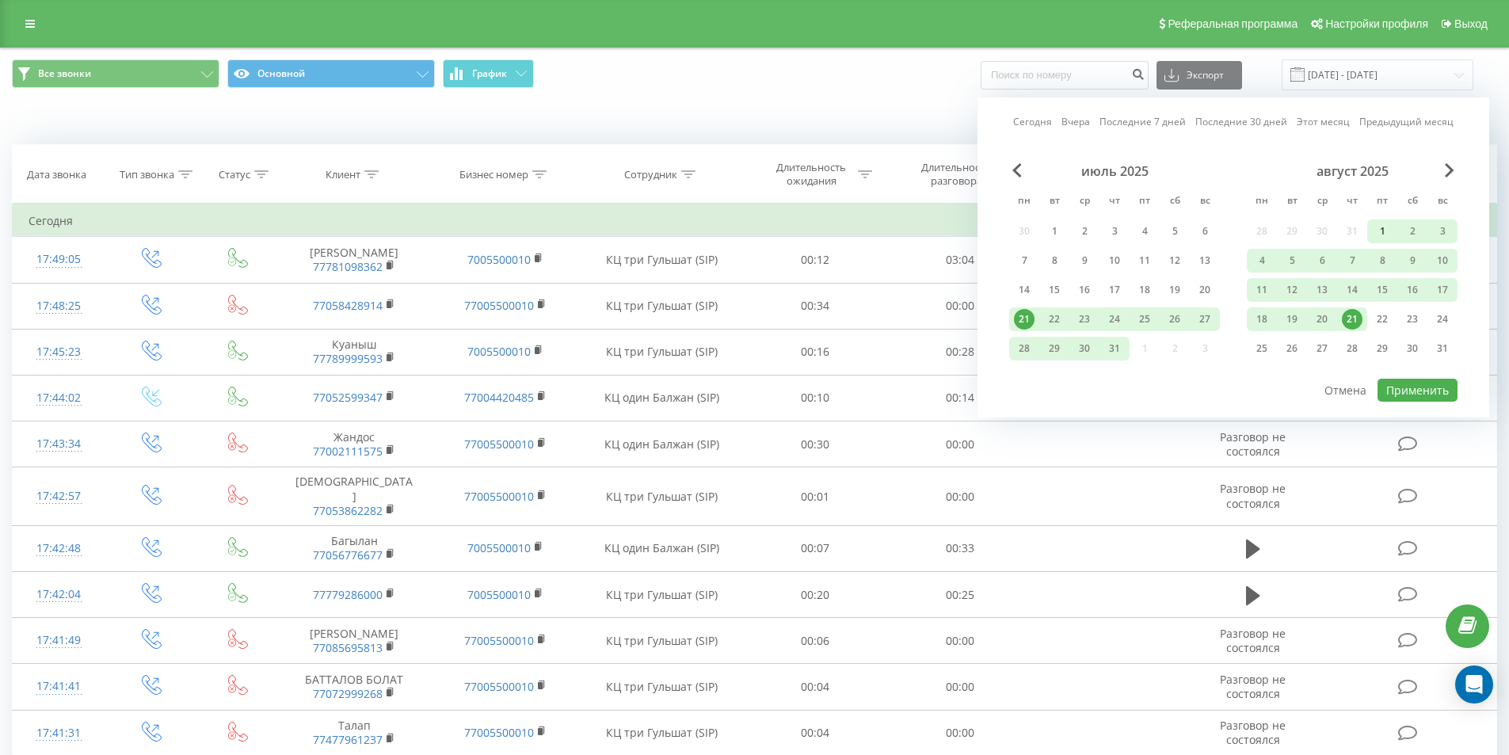
click at [1379, 233] on div "1" at bounding box center [1382, 231] width 21 height 21
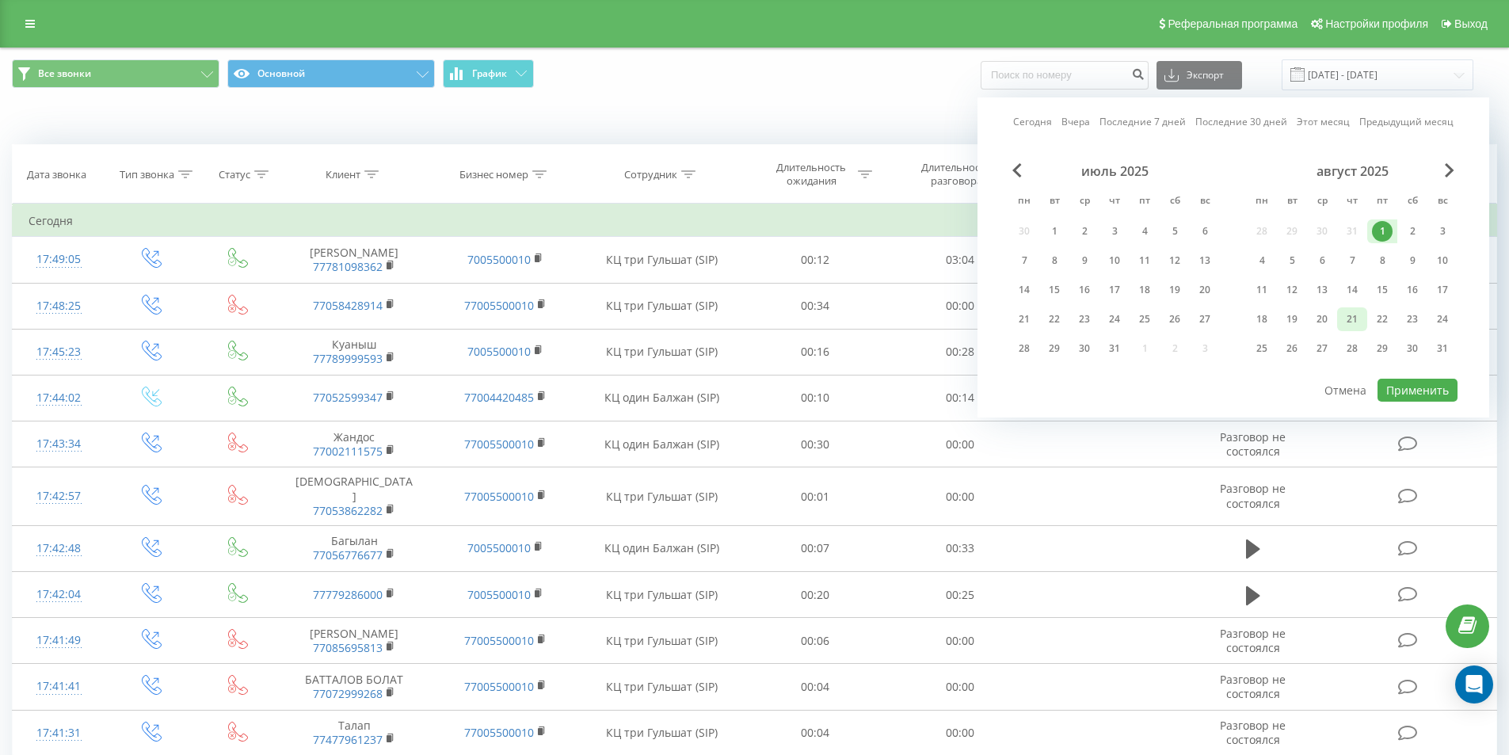
click at [1352, 317] on div "21" at bounding box center [1352, 319] width 21 height 21
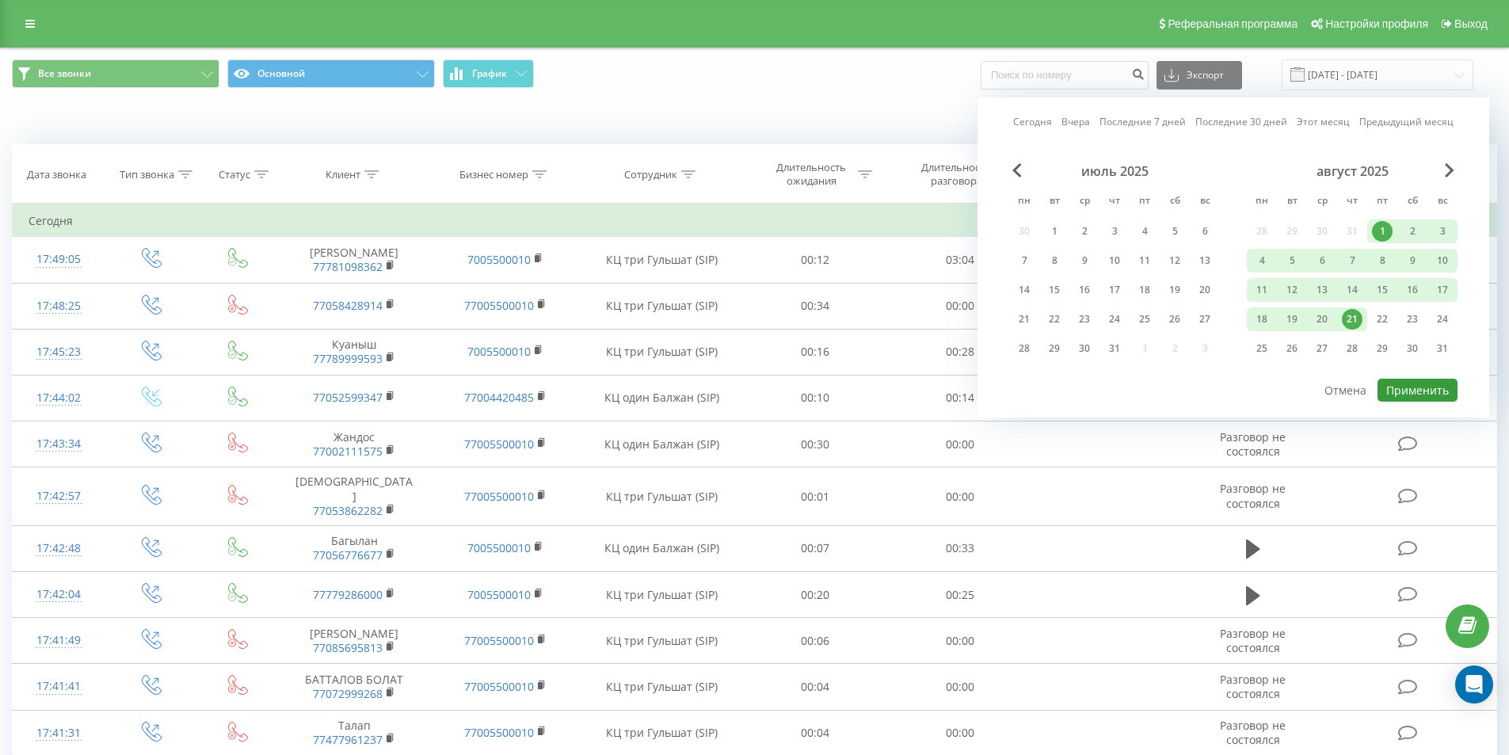
click at [1399, 385] on button "Применить" at bounding box center [1418, 390] width 80 height 23
type input "[DATE] - [DATE]"
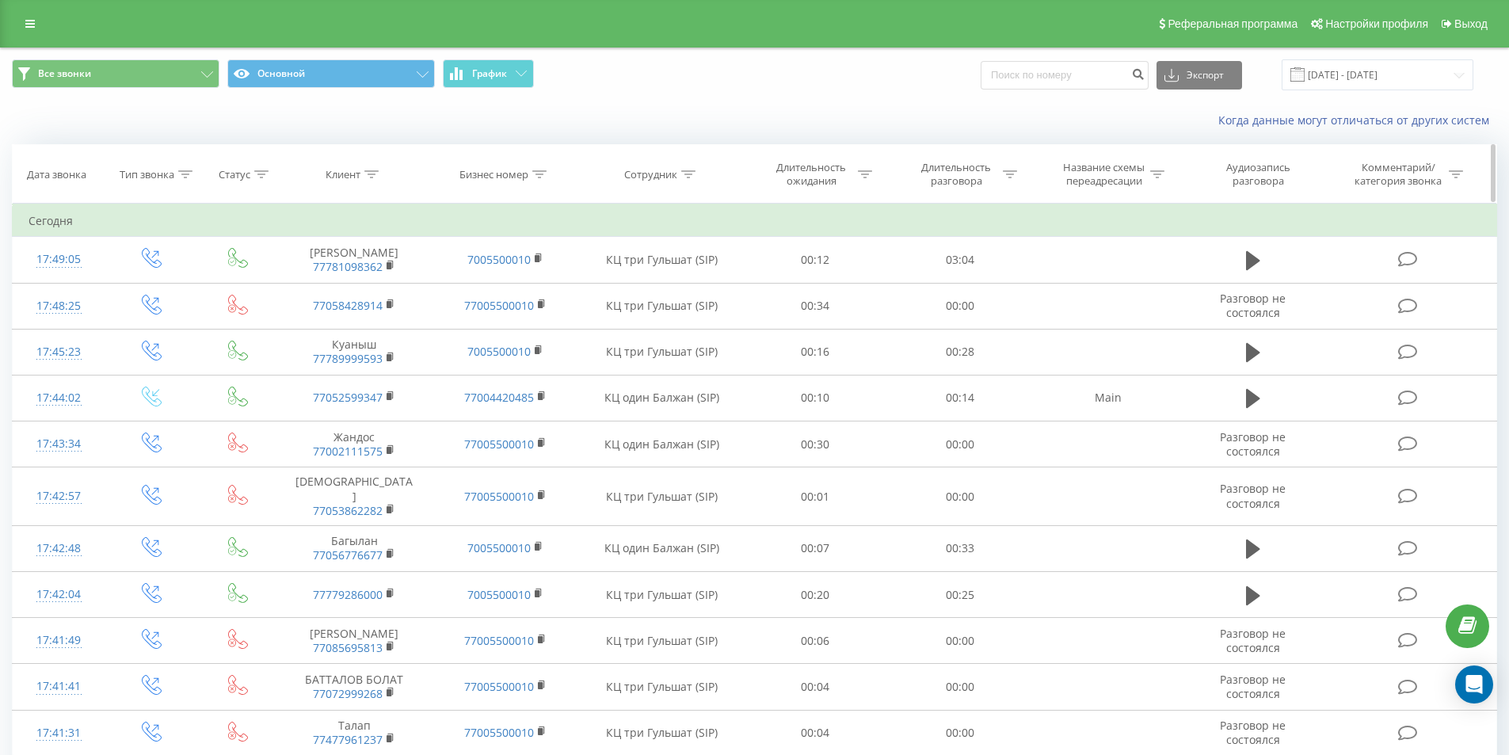
click at [685, 176] on icon at bounding box center [688, 174] width 14 height 8
click at [681, 301] on input "text" at bounding box center [661, 288] width 139 height 28
type input "КЦ один"
click at [703, 323] on span "OK" at bounding box center [695, 319] width 44 height 25
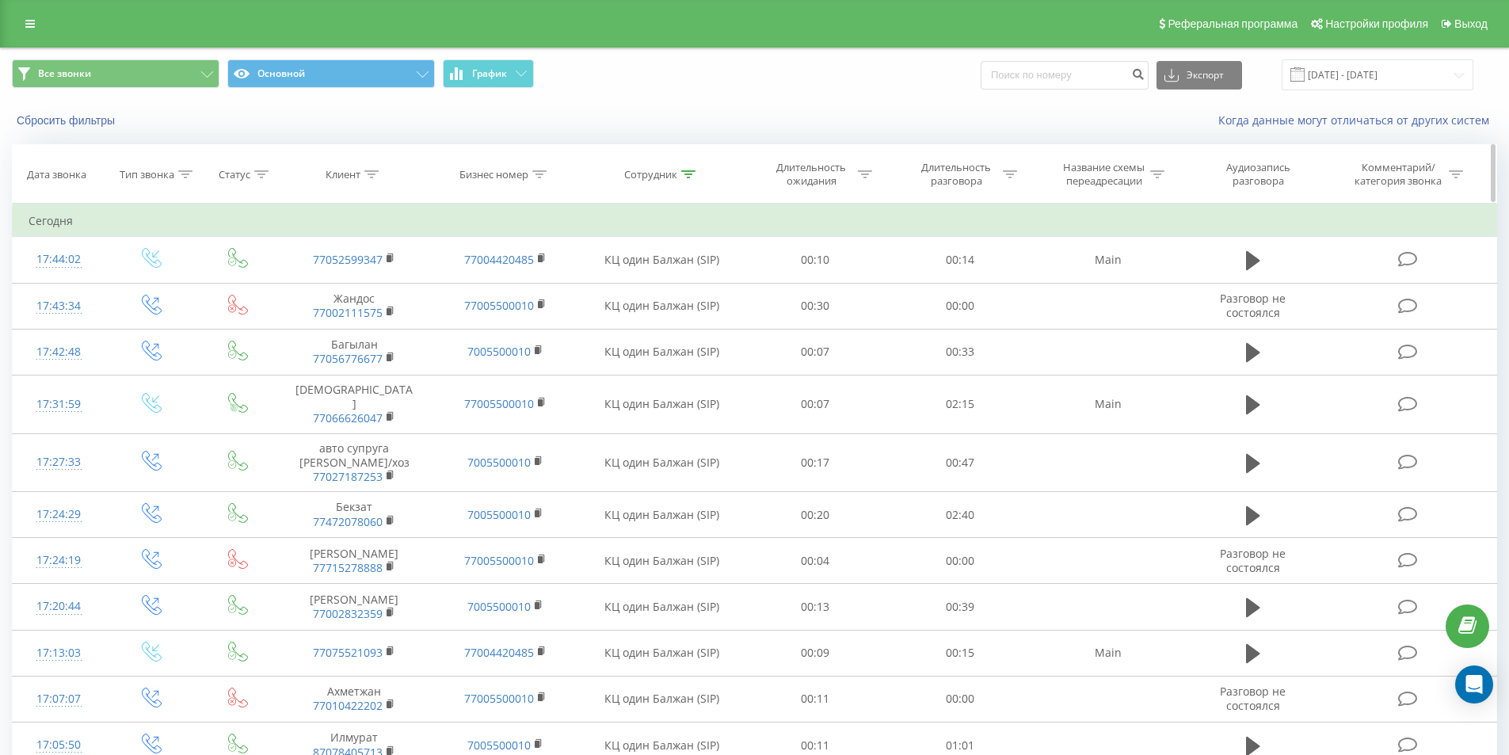
click at [1009, 178] on div at bounding box center [1010, 174] width 14 height 13
click at [986, 288] on input "text" at bounding box center [960, 288] width 139 height 28
click at [991, 251] on div at bounding box center [951, 251] width 113 height 15
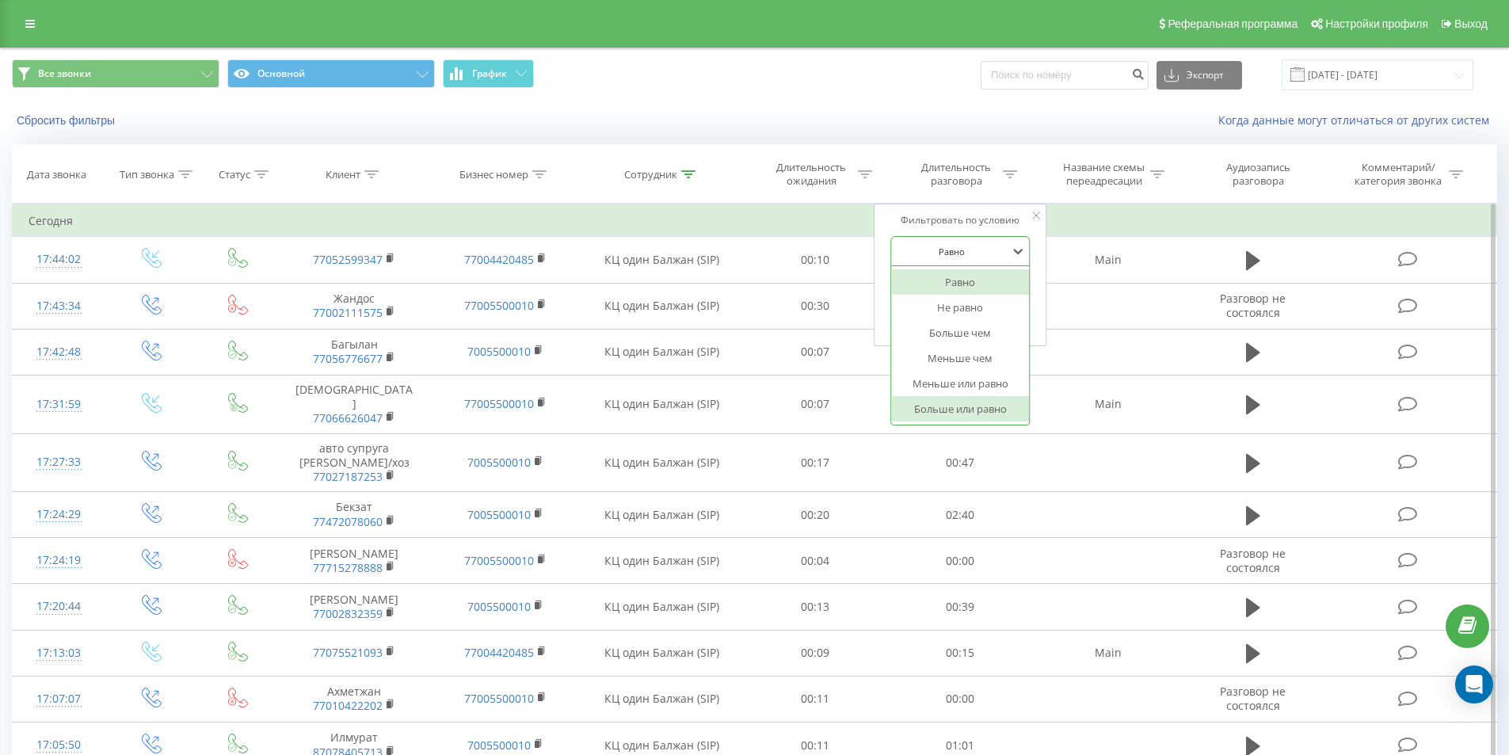
click at [1000, 406] on div "Больше или равно" at bounding box center [960, 408] width 138 height 25
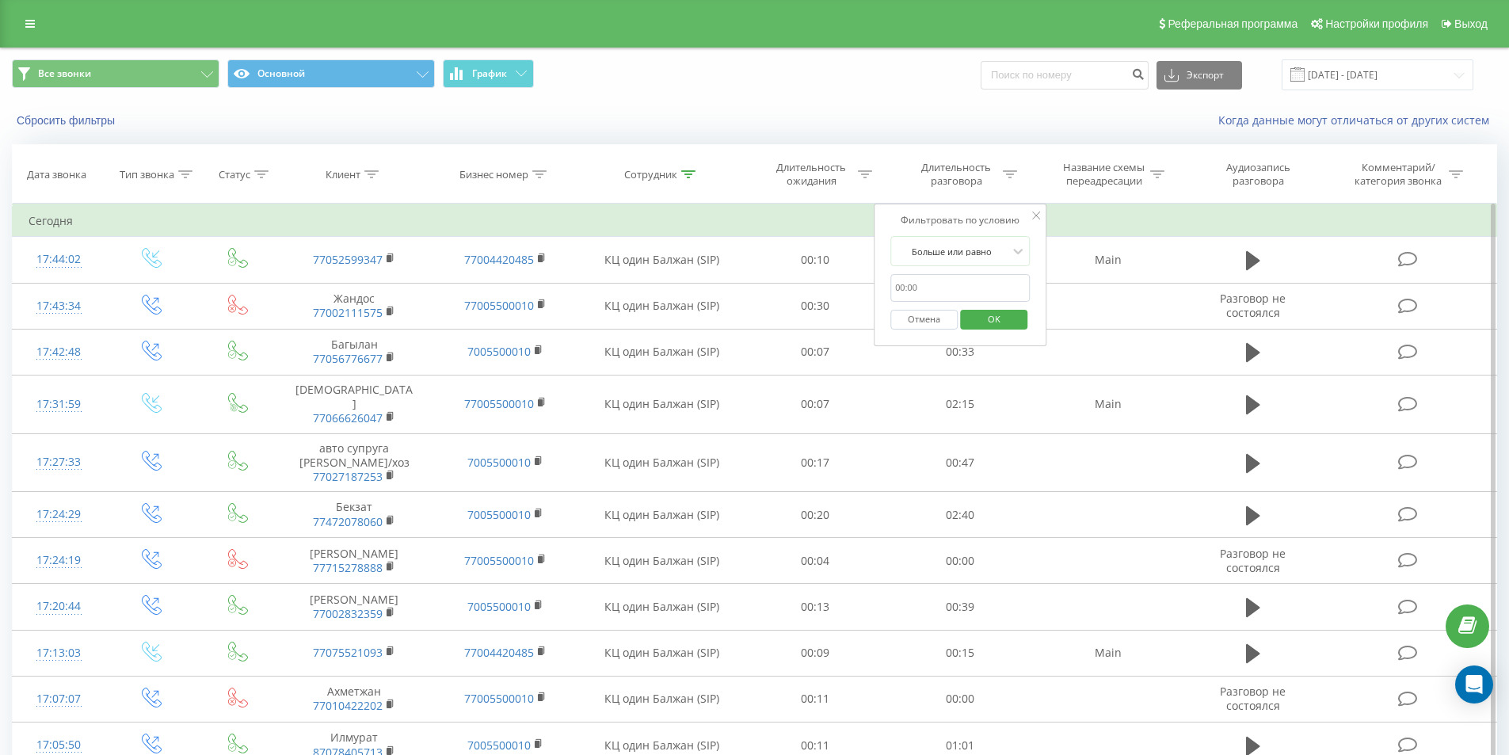
click at [966, 288] on input "text" at bounding box center [960, 288] width 139 height 28
type input "00:20"
click at [1004, 325] on span "OK" at bounding box center [994, 319] width 44 height 25
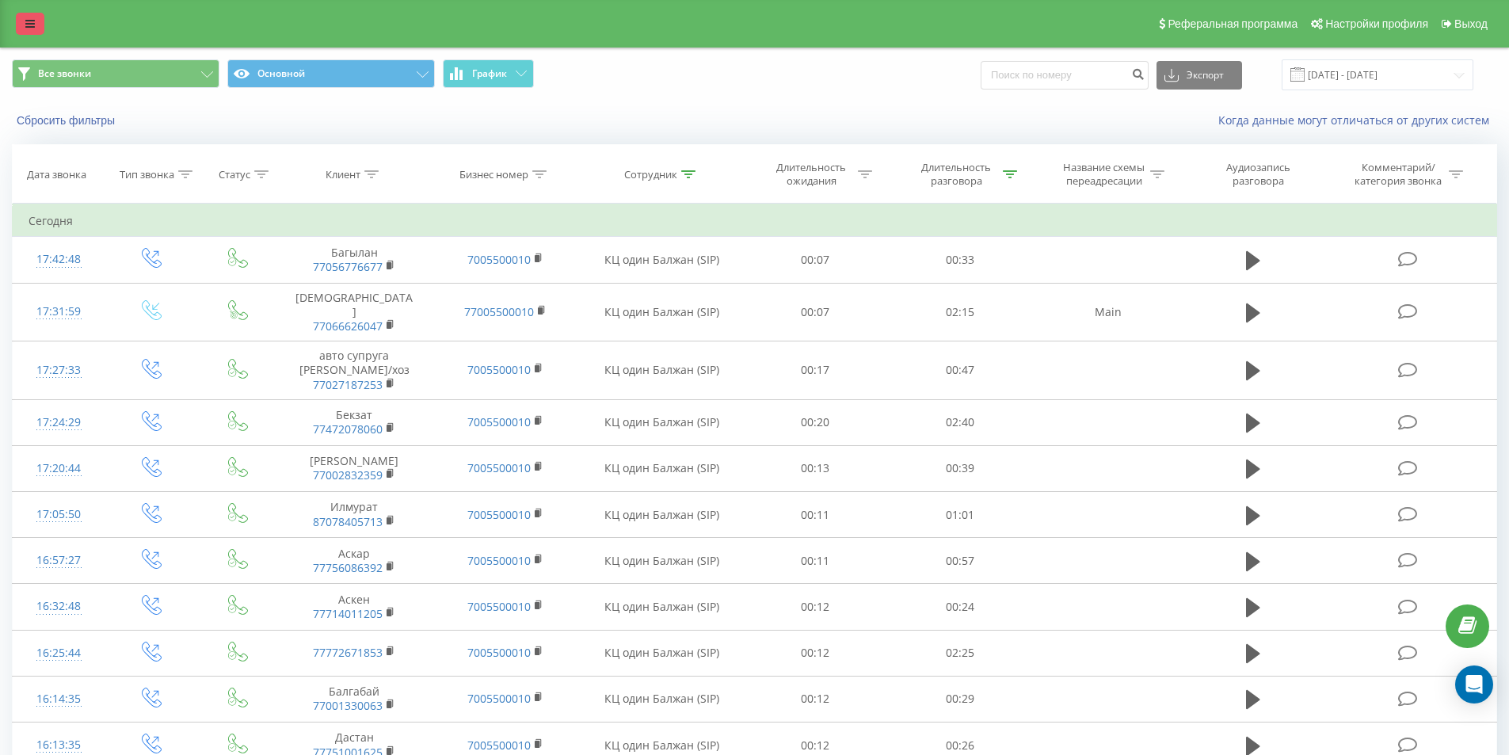
click at [30, 21] on icon at bounding box center [30, 23] width 10 height 11
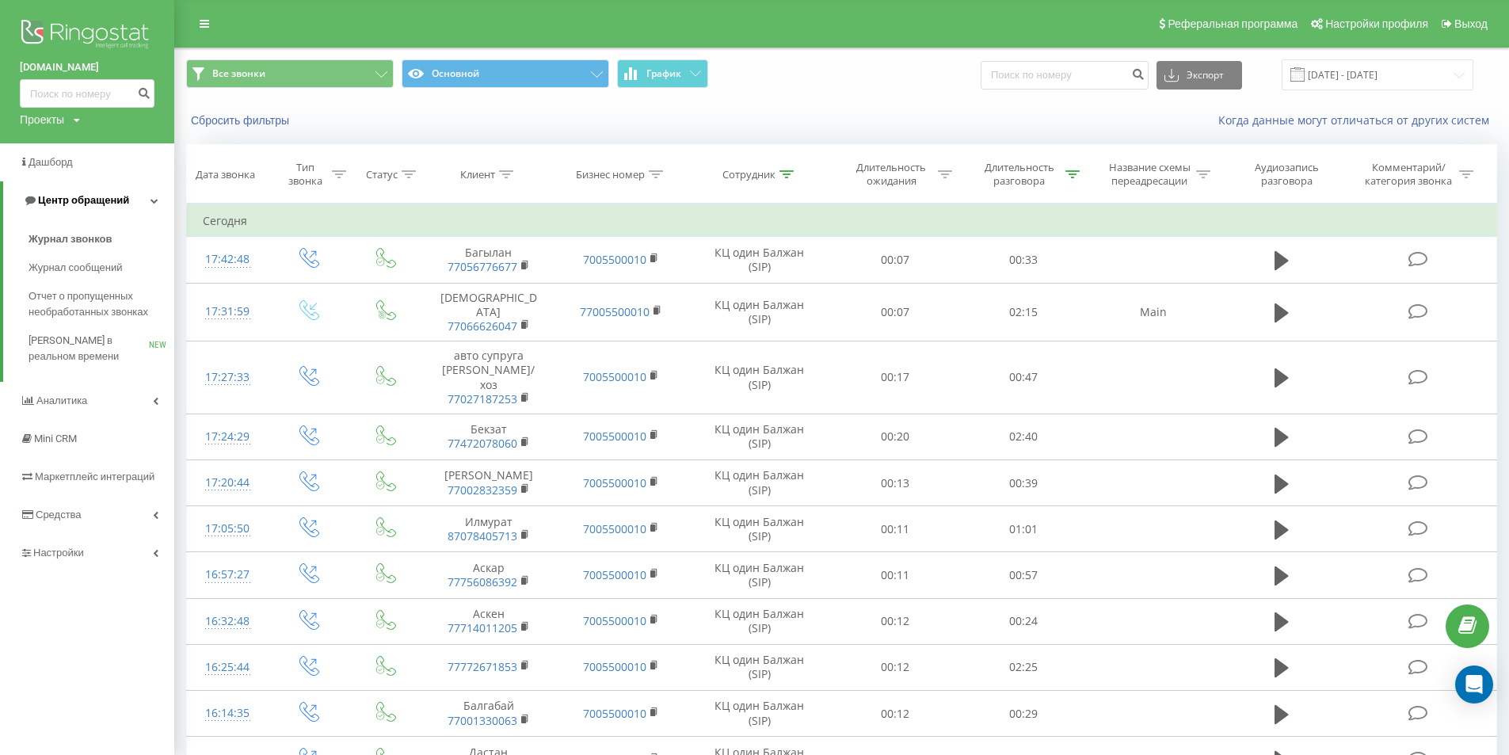
click at [77, 202] on span "Центр обращений" at bounding box center [83, 200] width 91 height 12
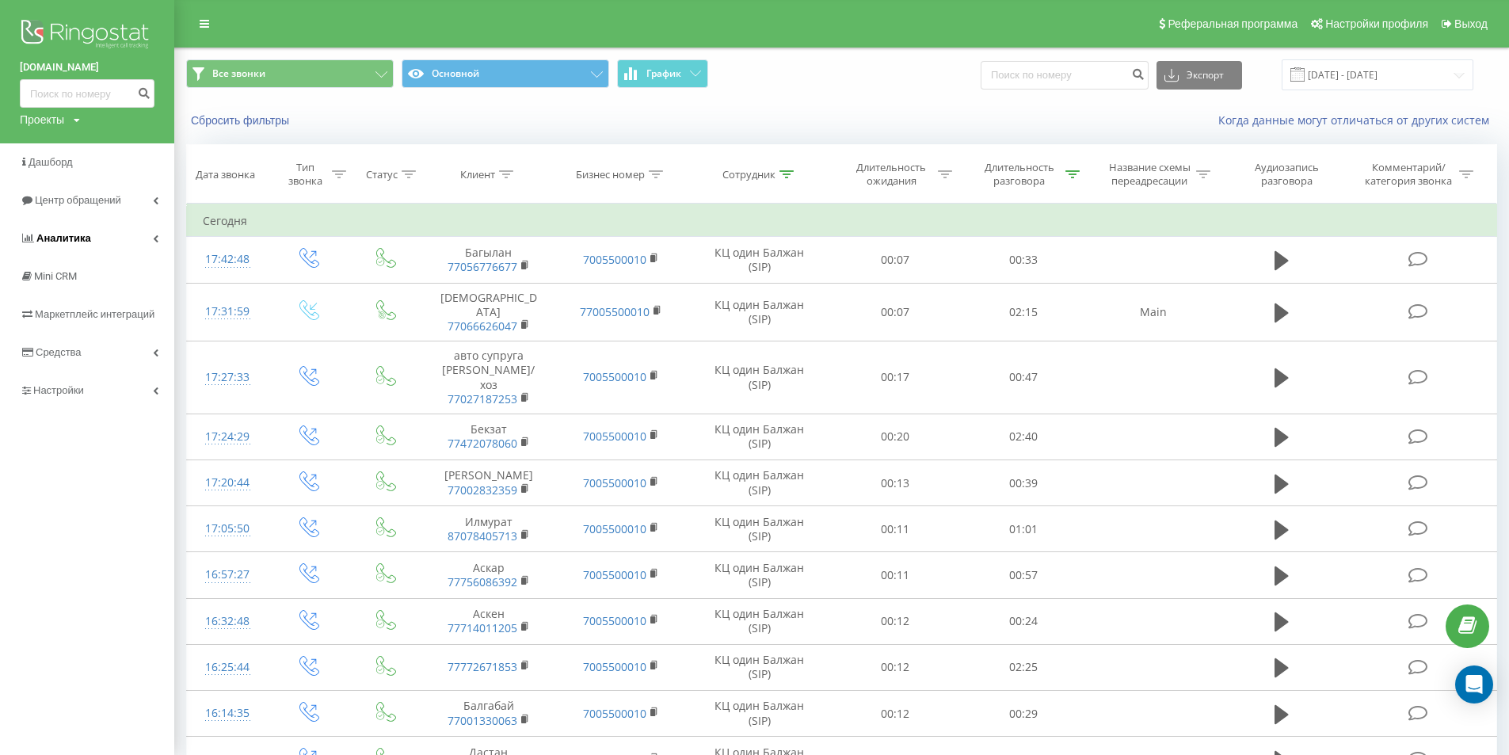
drag, startPoint x: 88, startPoint y: 231, endPoint x: 102, endPoint y: 247, distance: 21.3
click at [88, 232] on span "Аналитика" at bounding box center [55, 239] width 71 height 16
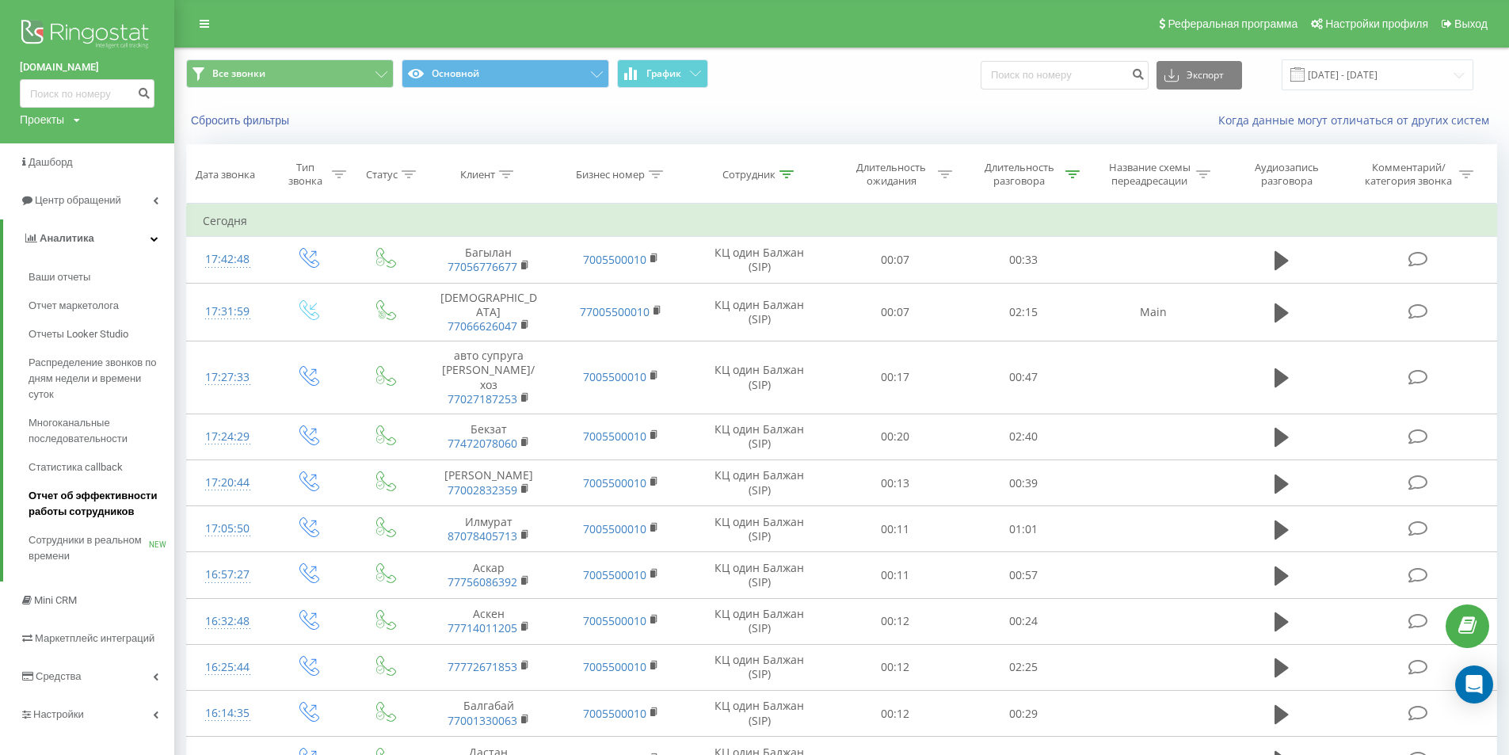
click at [104, 505] on span "Отчет об эффективности работы сотрудников" at bounding box center [98, 504] width 138 height 32
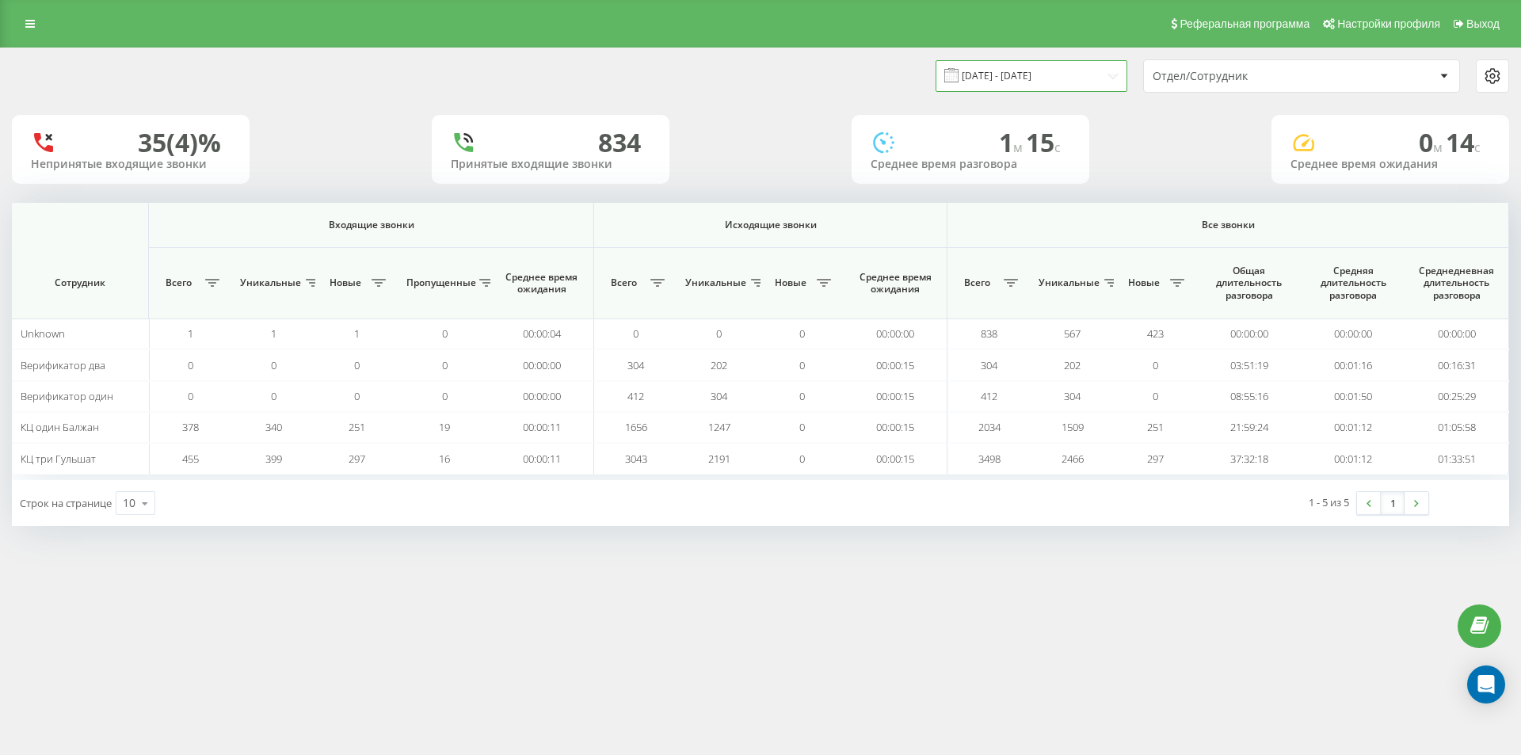
click at [1034, 78] on input "[DATE] - [DATE]" at bounding box center [1032, 75] width 192 height 31
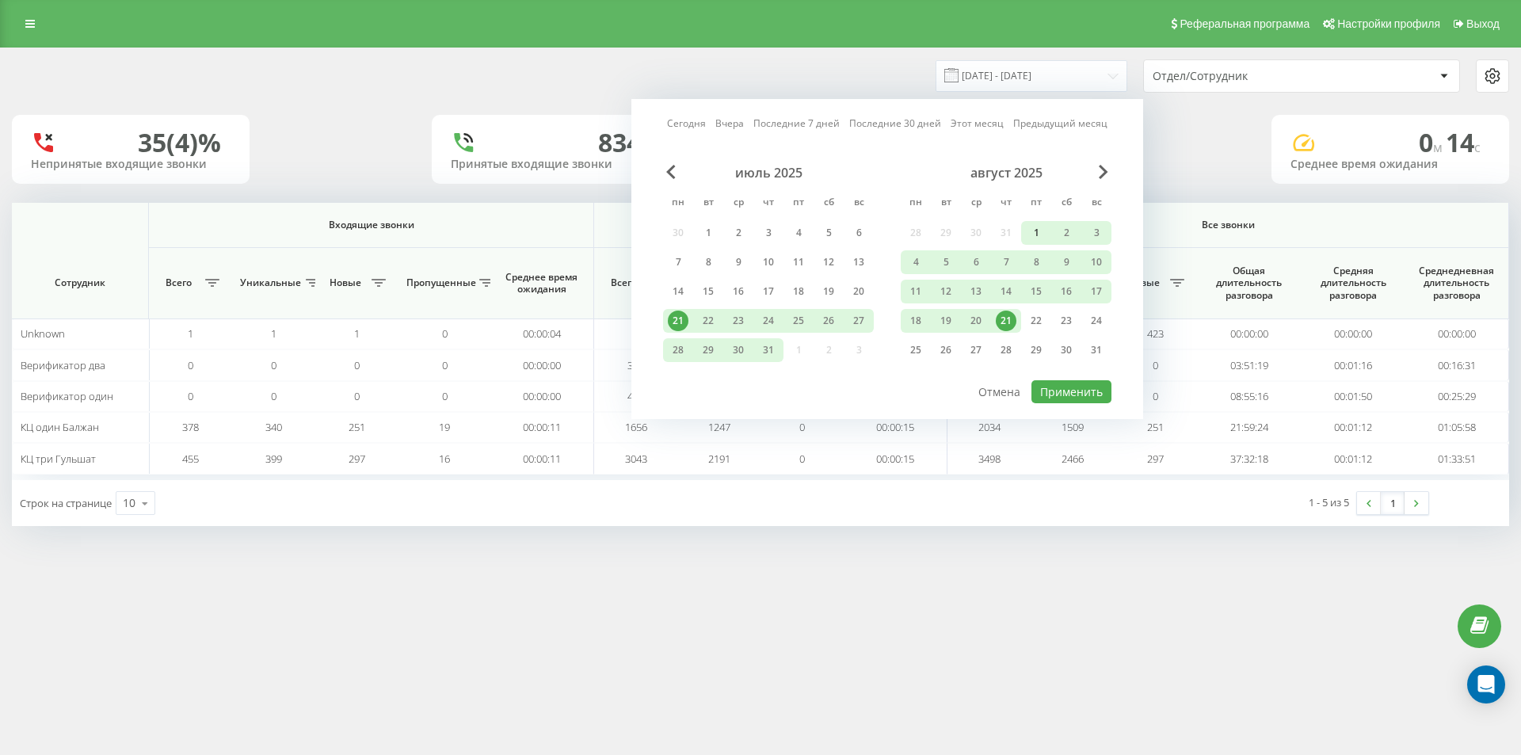
click at [1036, 232] on div "1" at bounding box center [1036, 233] width 21 height 21
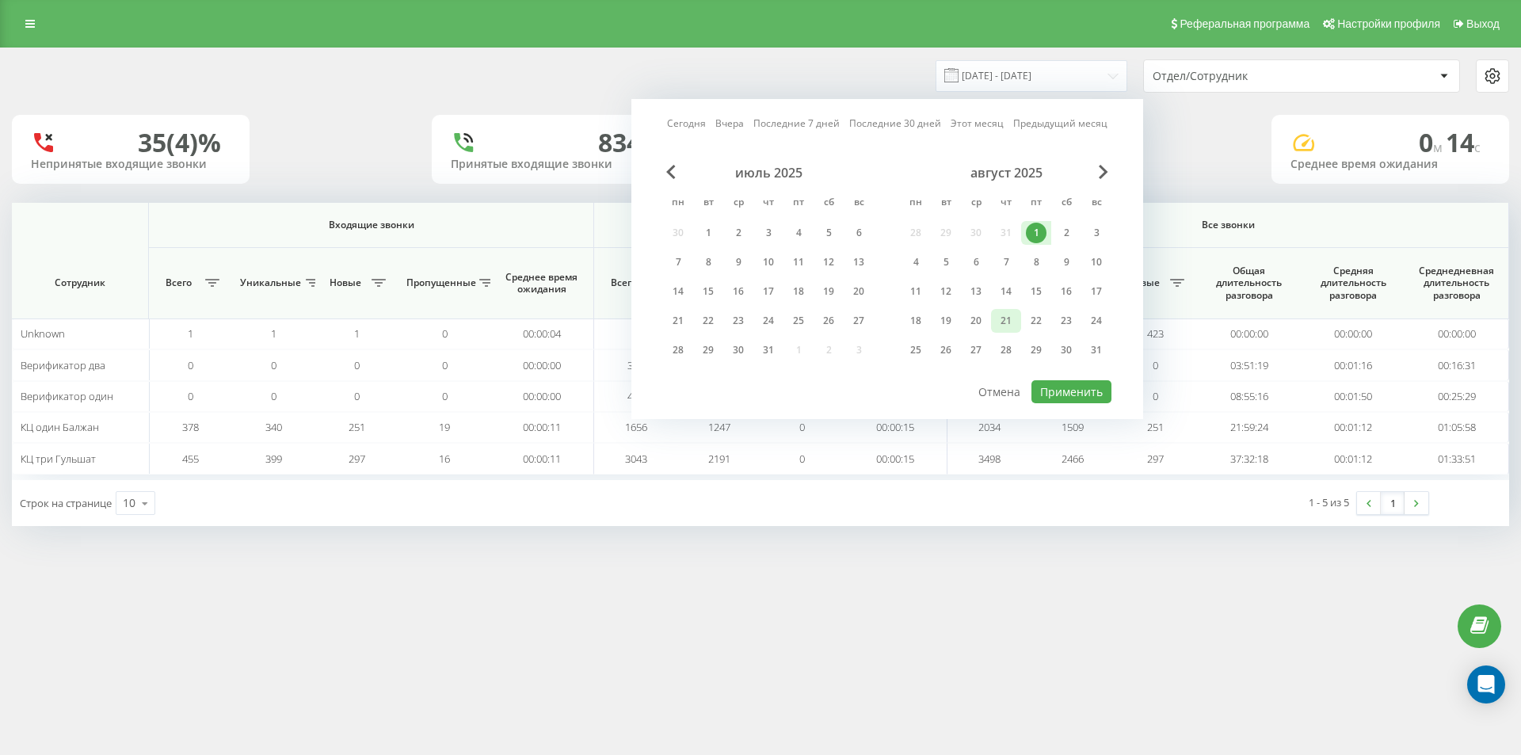
click at [1003, 322] on div "21" at bounding box center [1006, 321] width 21 height 21
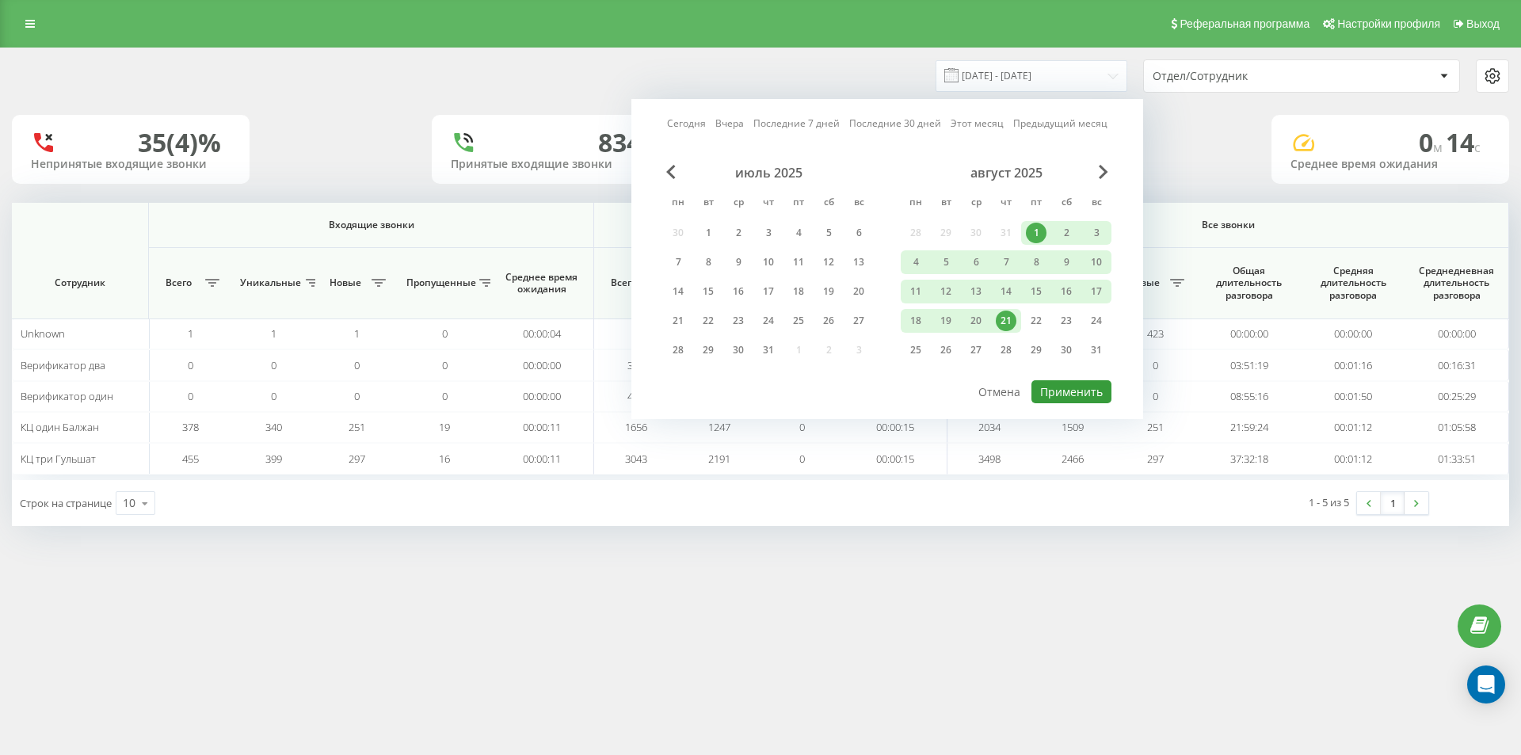
click at [1077, 391] on button "Применить" at bounding box center [1072, 391] width 80 height 23
type input "[DATE] - [DATE]"
